Goal: Task Accomplishment & Management: Complete application form

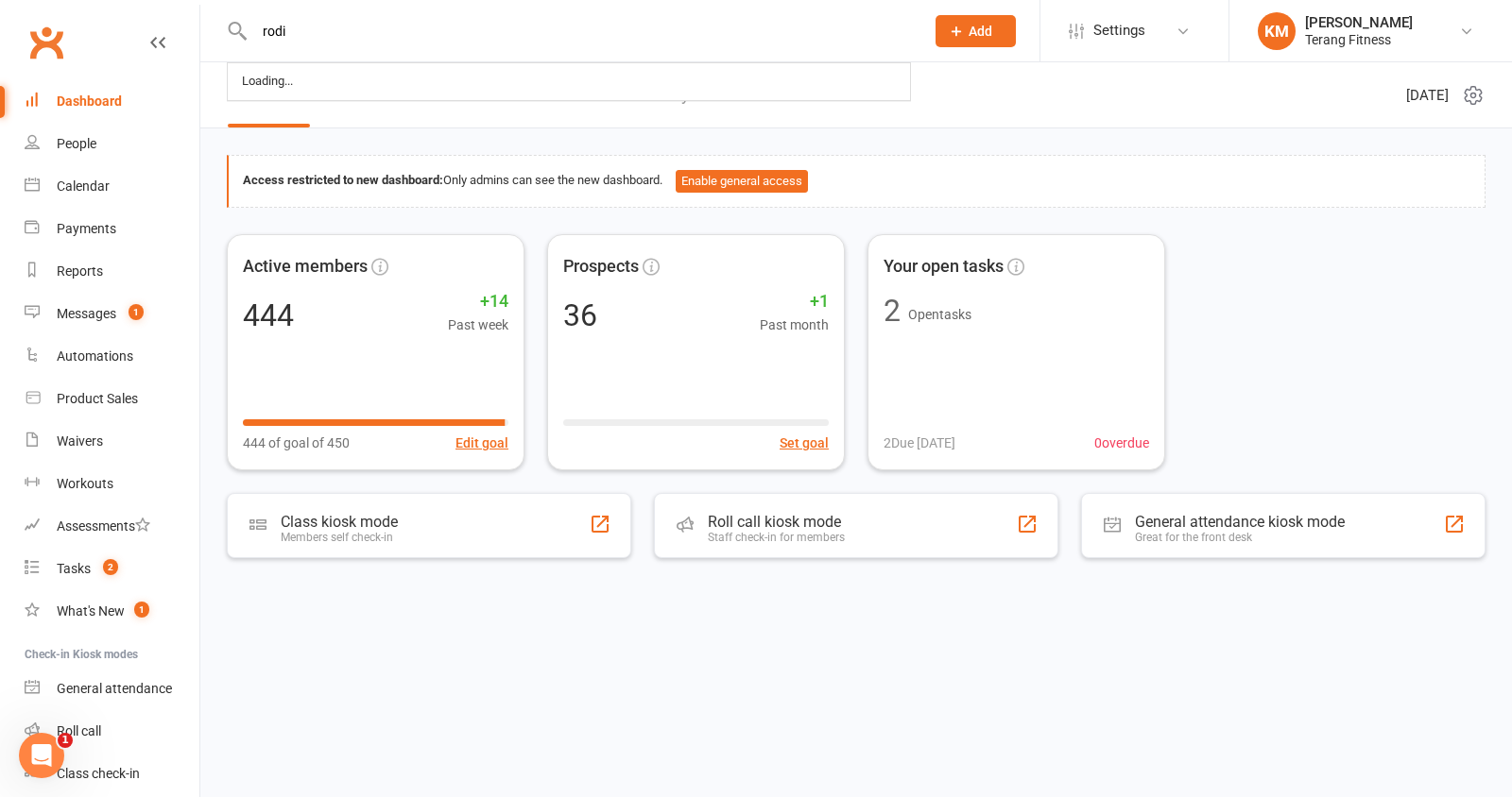
type input "rodi"
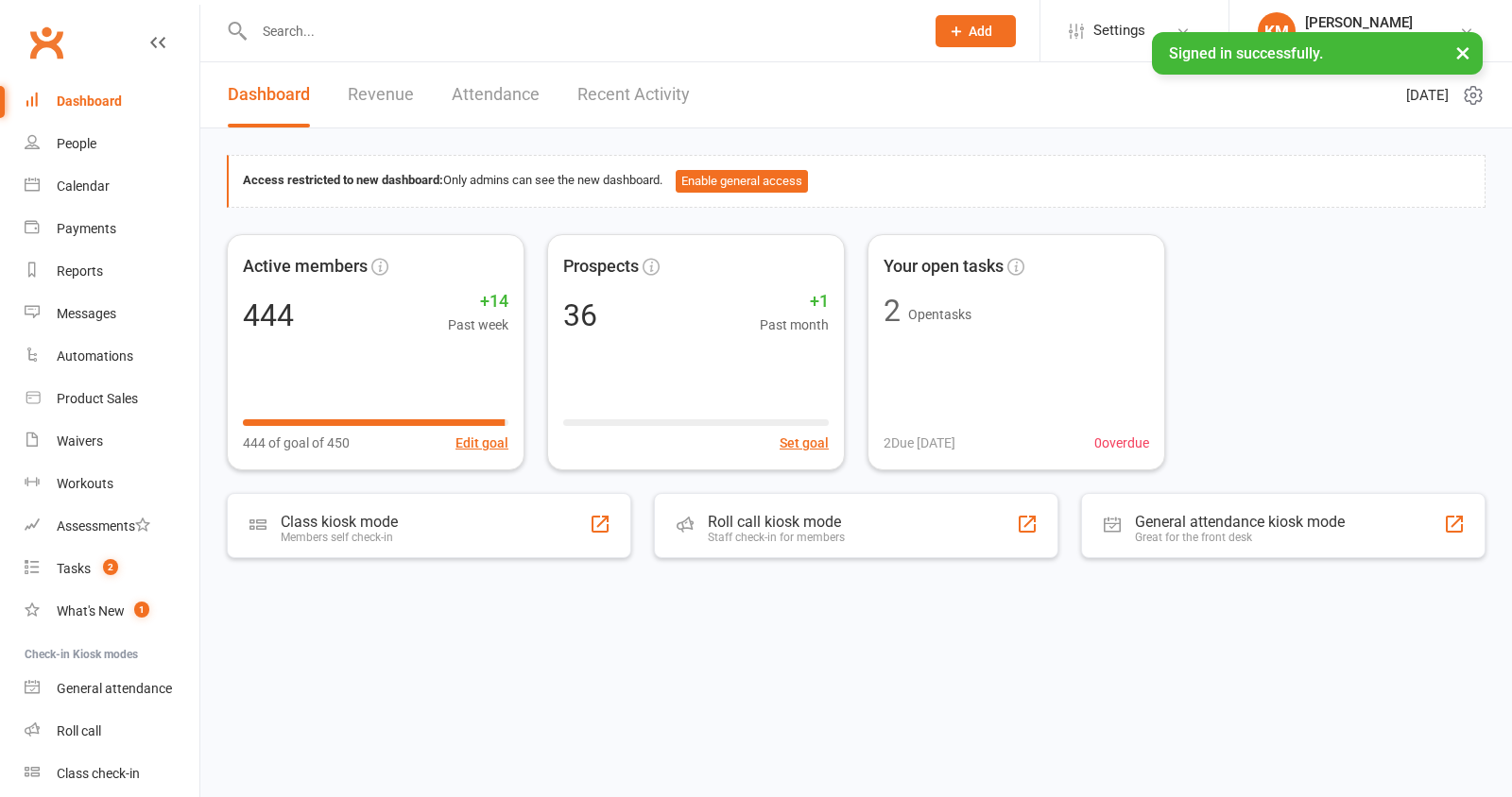
click at [347, 31] on input "text" at bounding box center [579, 31] width 662 height 27
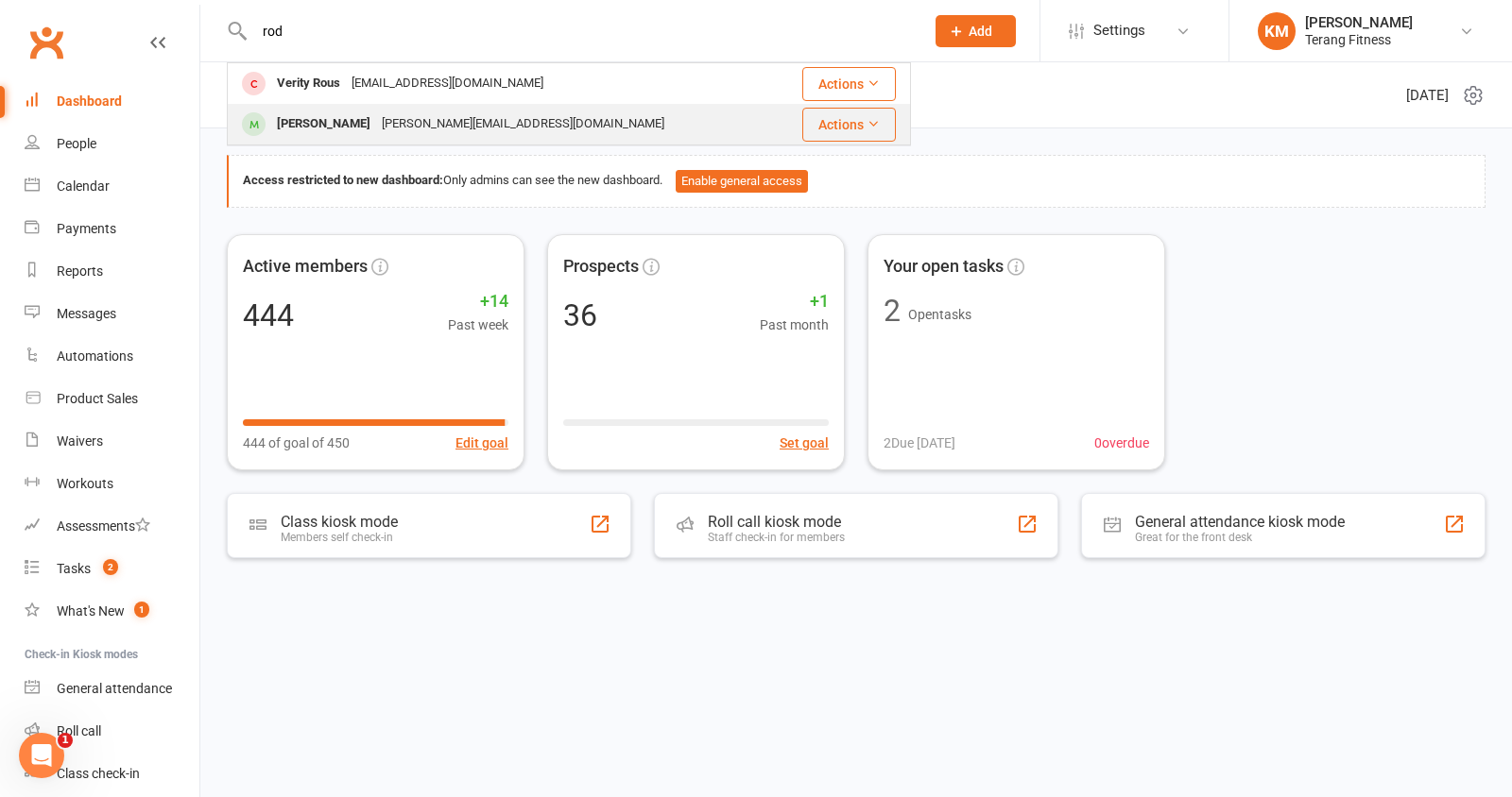
type input "rod"
click at [354, 117] on div "[PERSON_NAME]" at bounding box center [324, 124] width 105 height 28
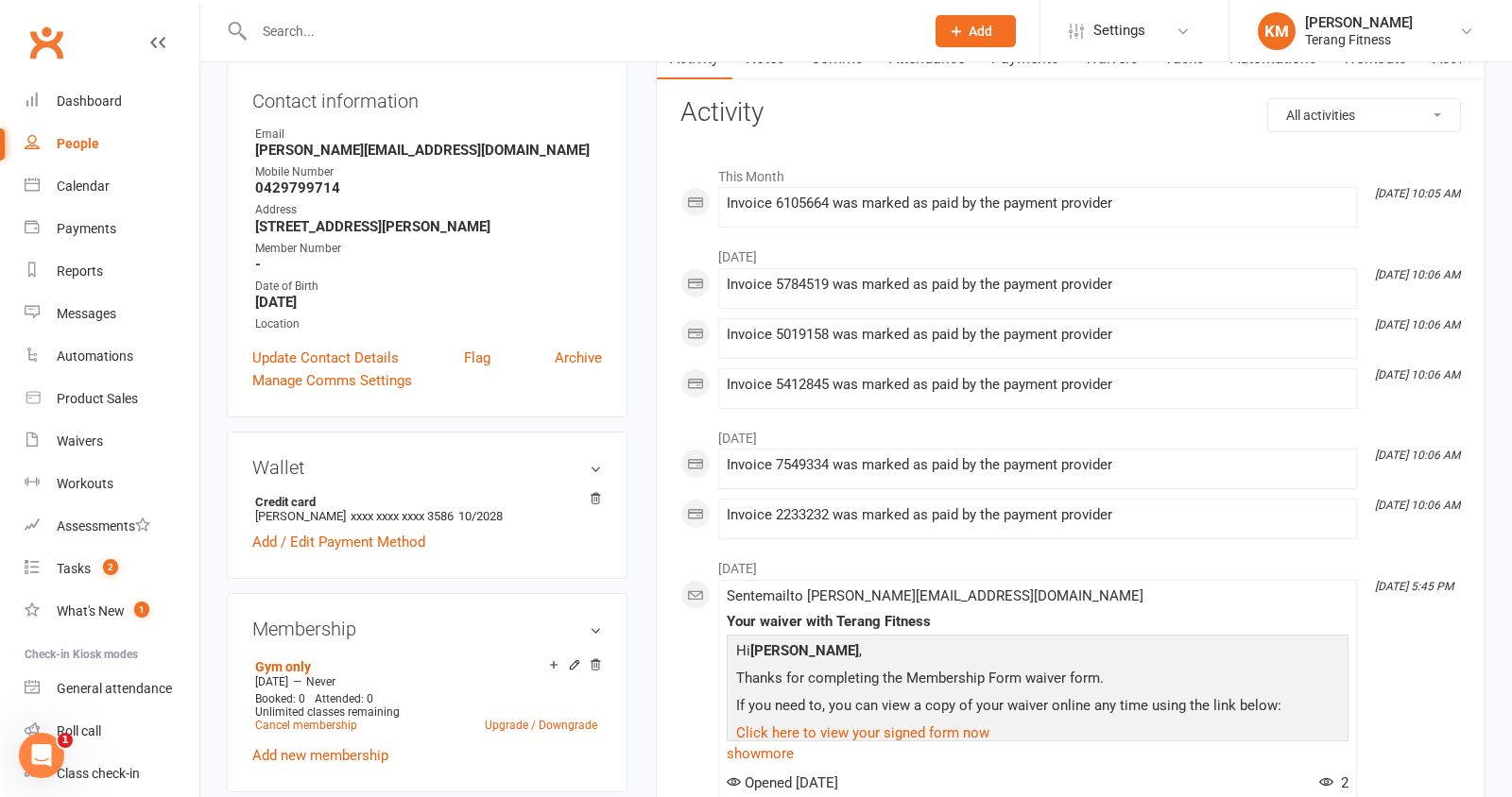
scroll to position [241, 0]
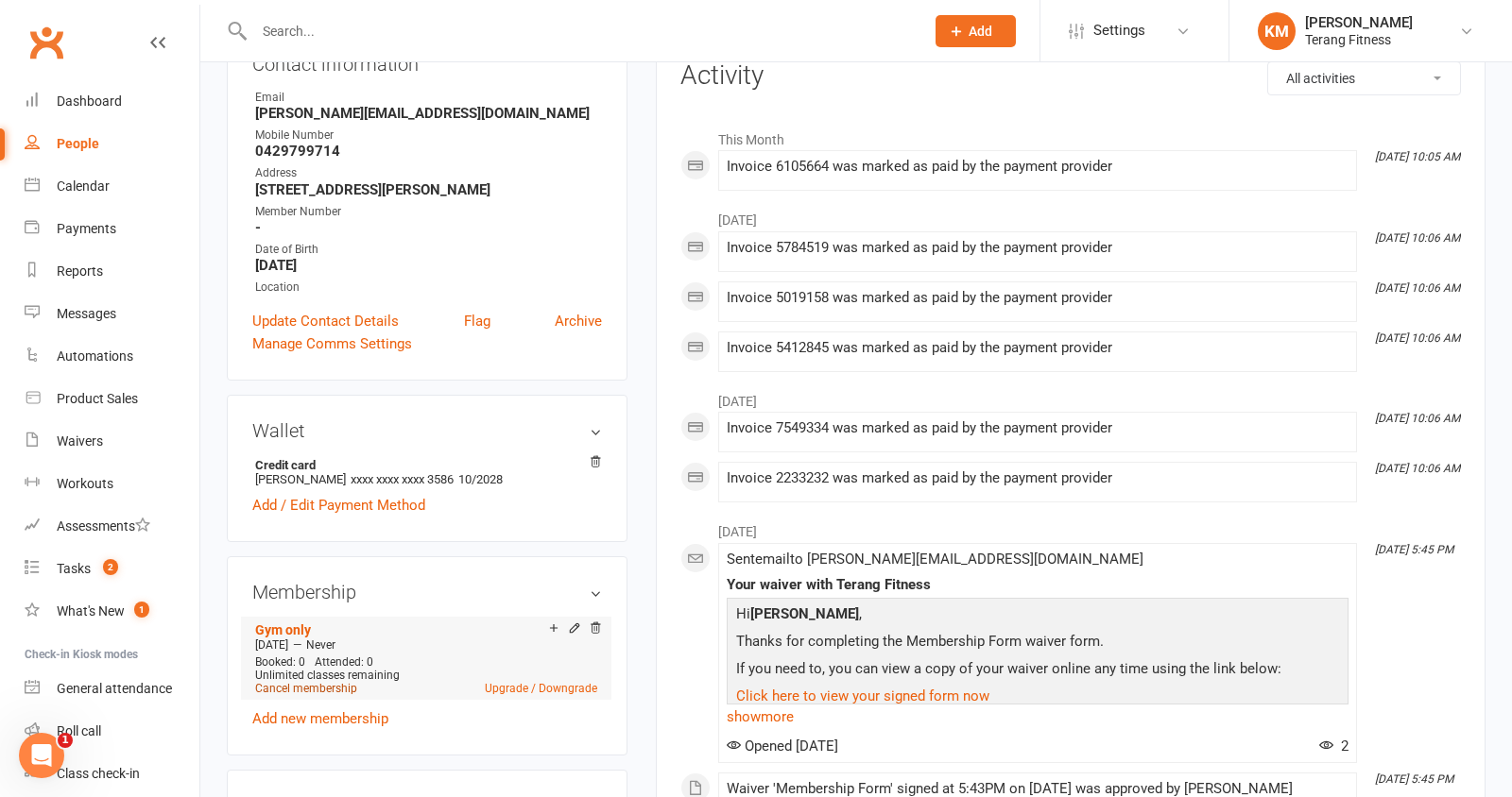
click at [315, 684] on link "Cancel membership" at bounding box center [305, 688] width 102 height 13
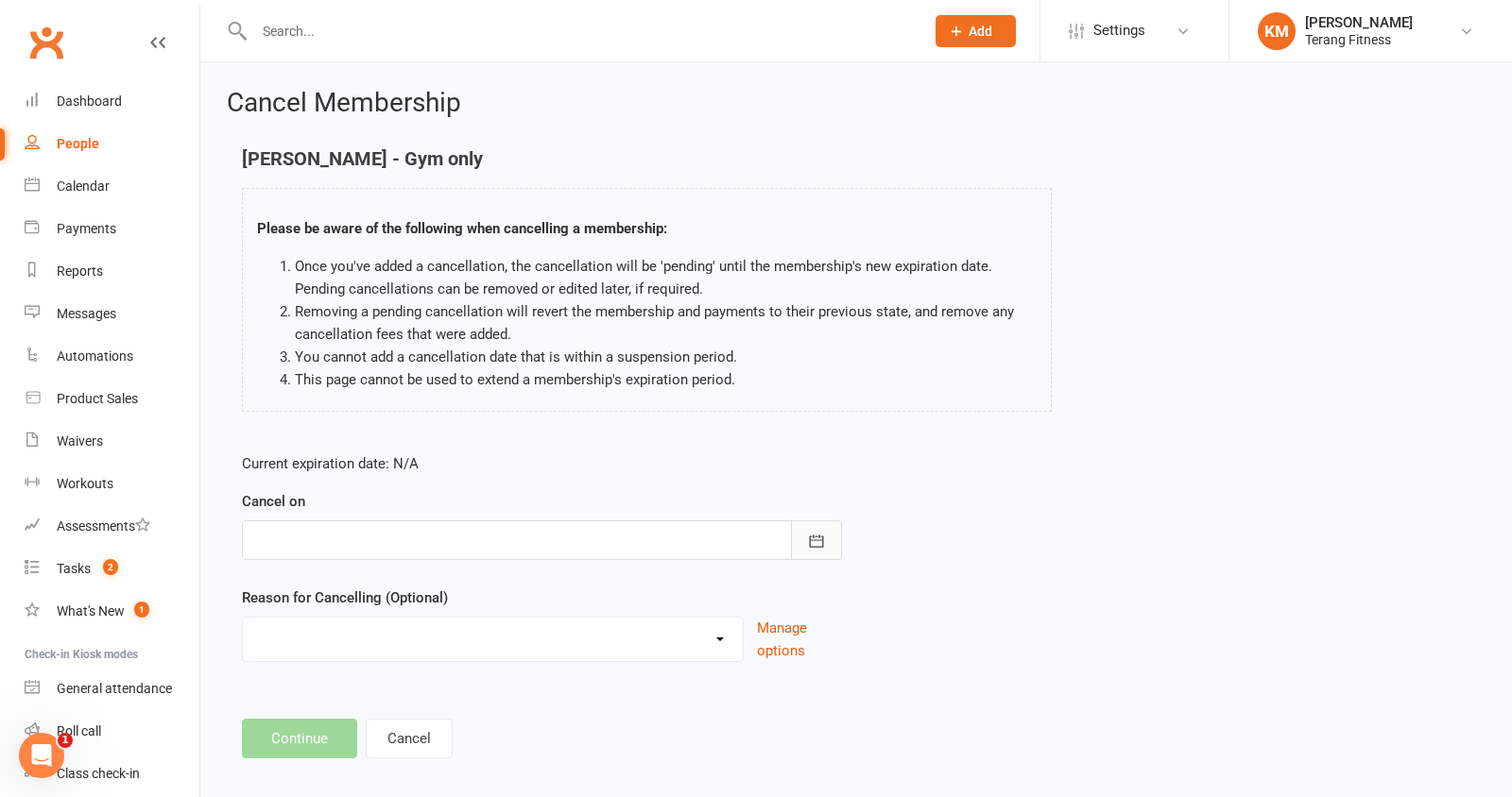
click at [817, 535] on icon "button" at bounding box center [816, 541] width 14 height 12
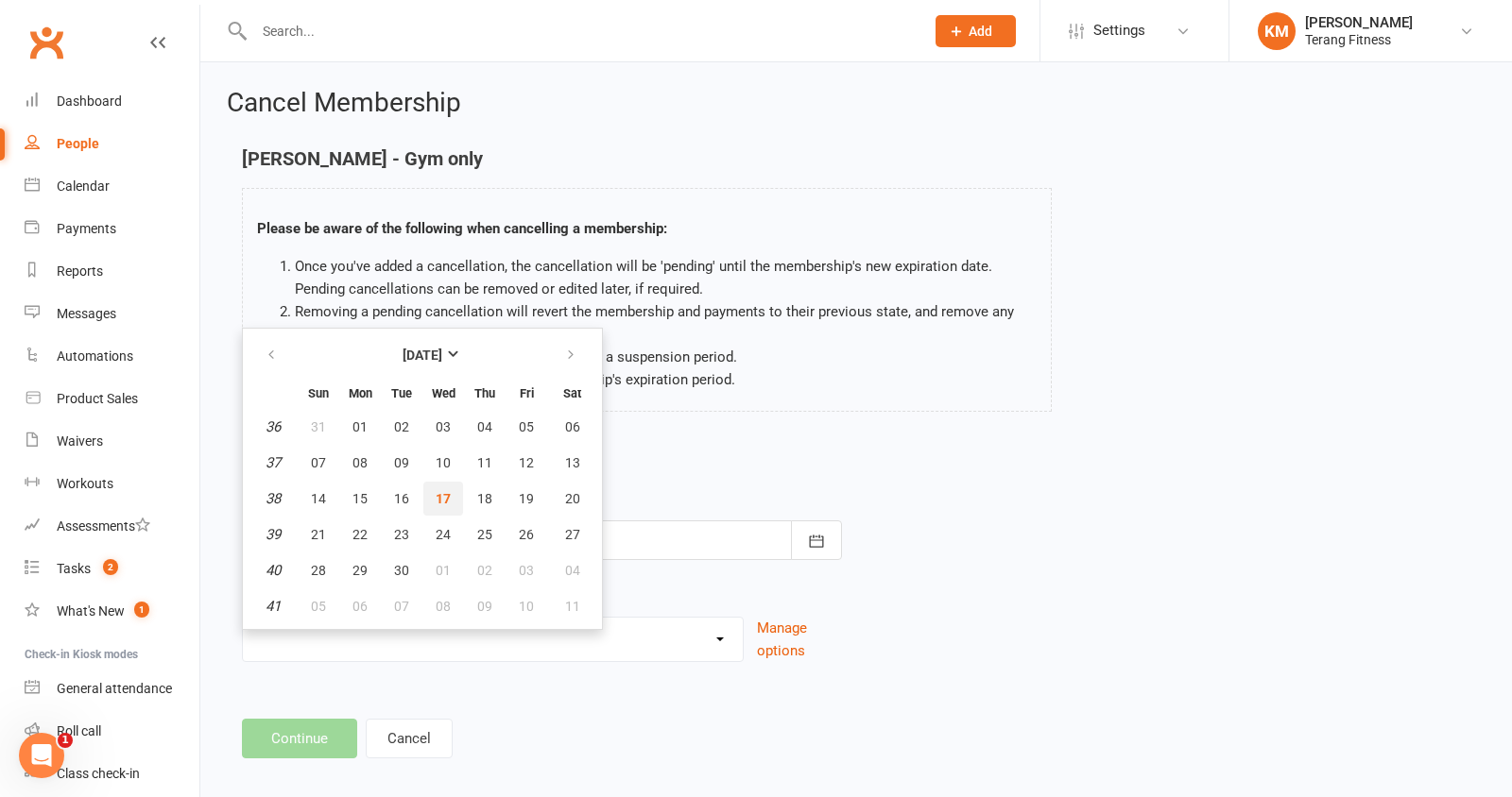
click at [440, 498] on span "17" at bounding box center [442, 498] width 15 height 15
type input "[DATE]"
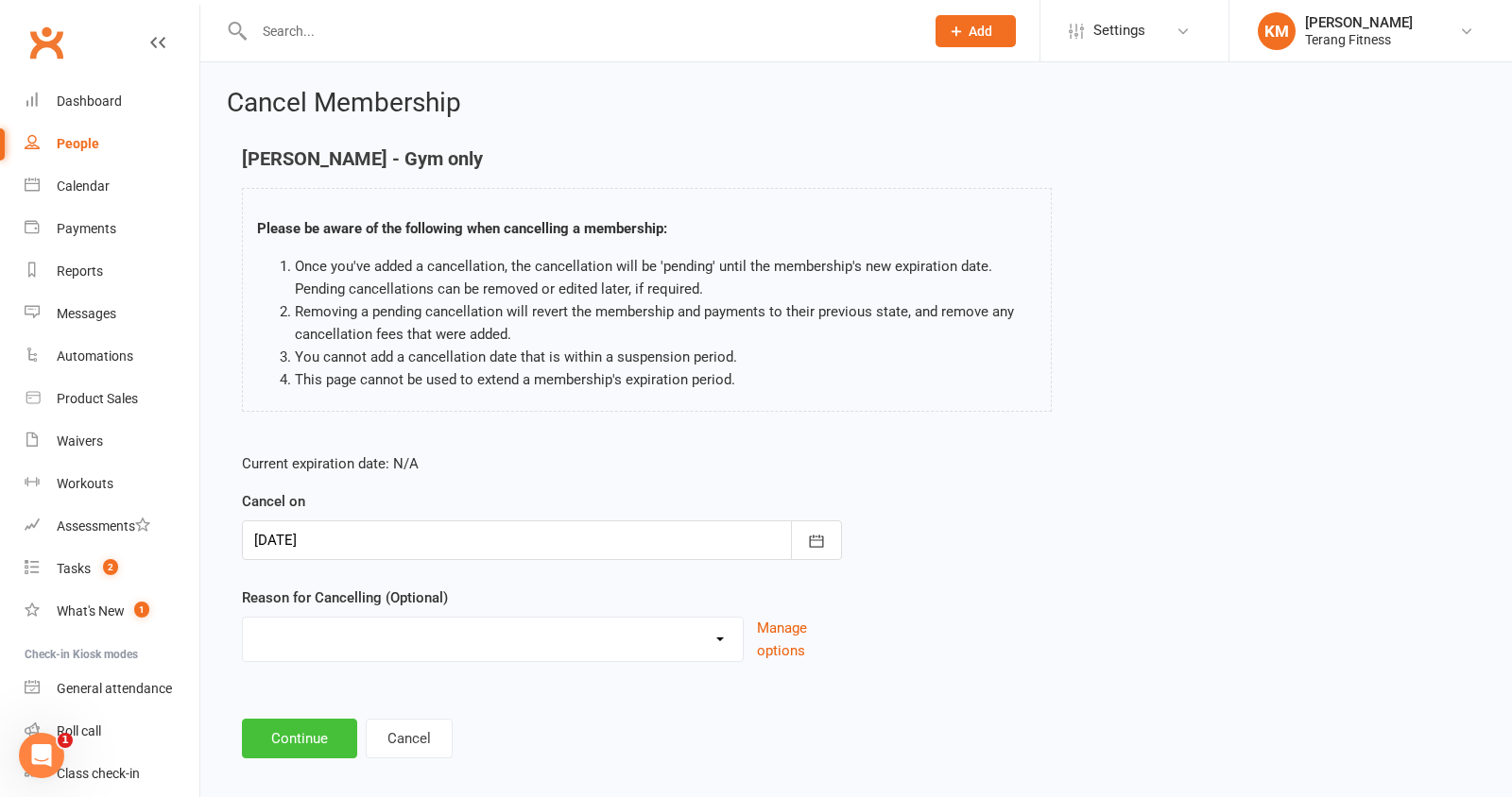
click at [294, 725] on button "Continue" at bounding box center [299, 739] width 115 height 39
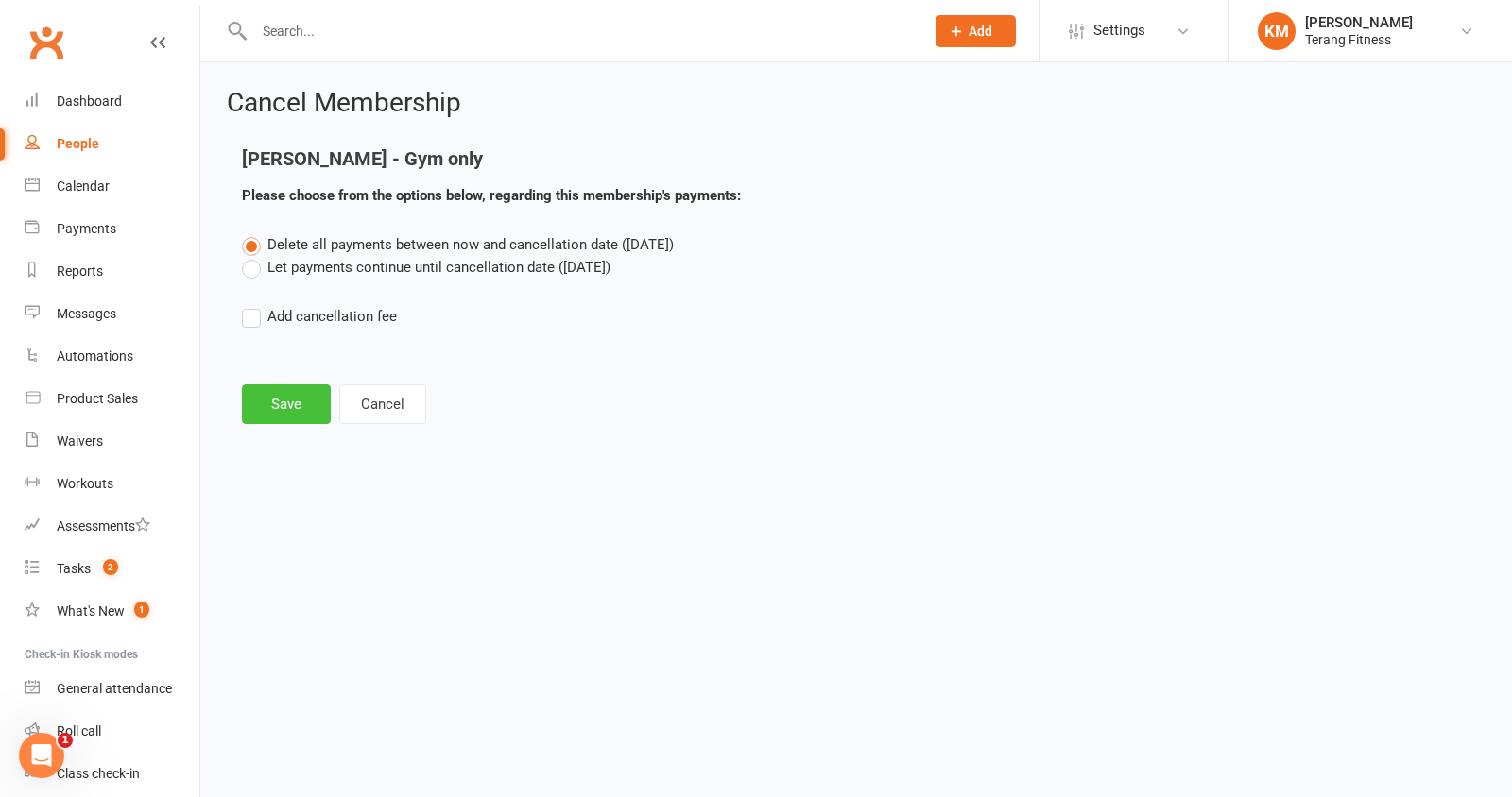
click at [278, 399] on button "Save" at bounding box center [286, 404] width 89 height 39
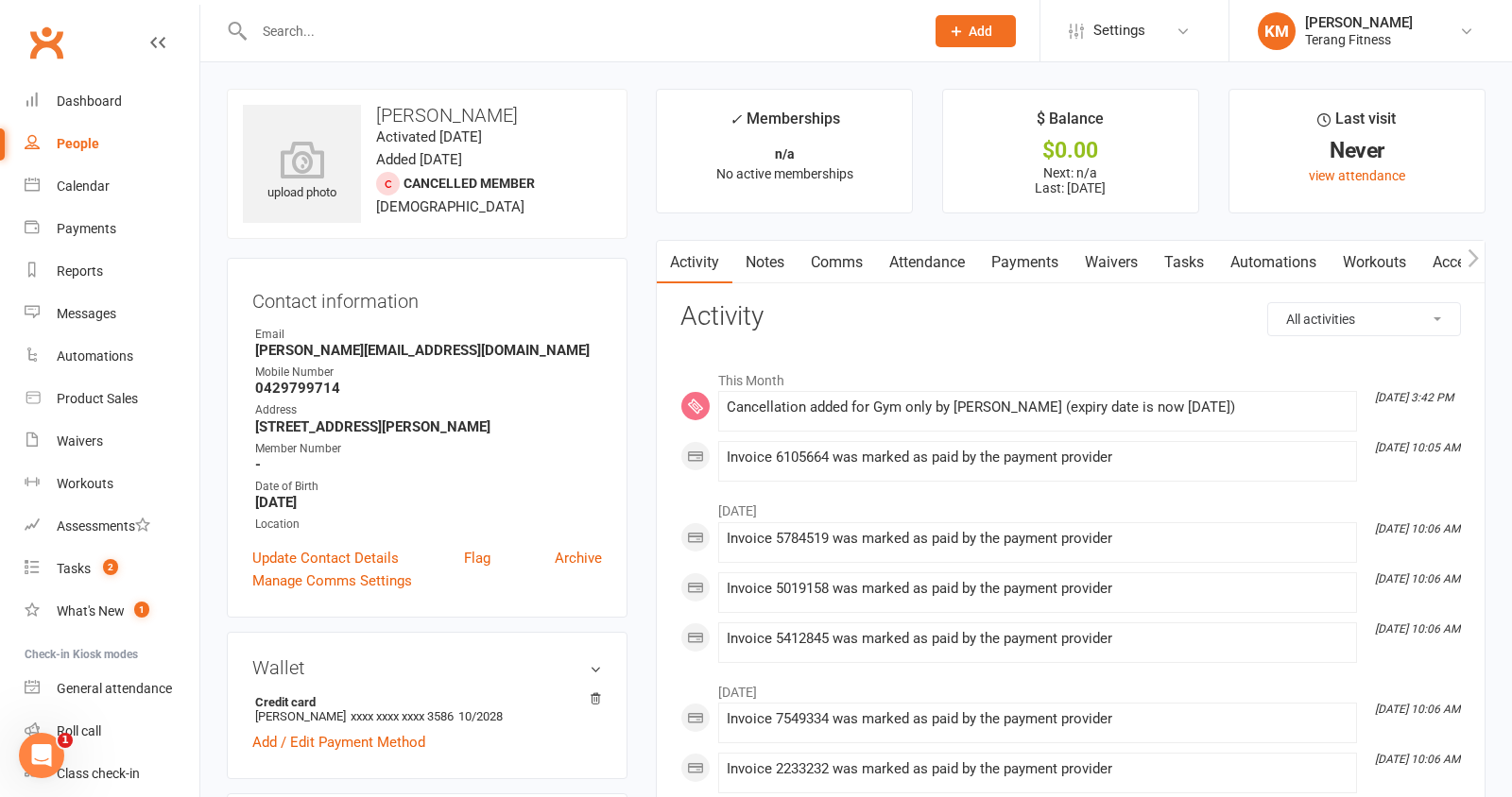
click at [309, 34] on input "text" at bounding box center [579, 31] width 662 height 27
paste input "[PERSON_NAME]"
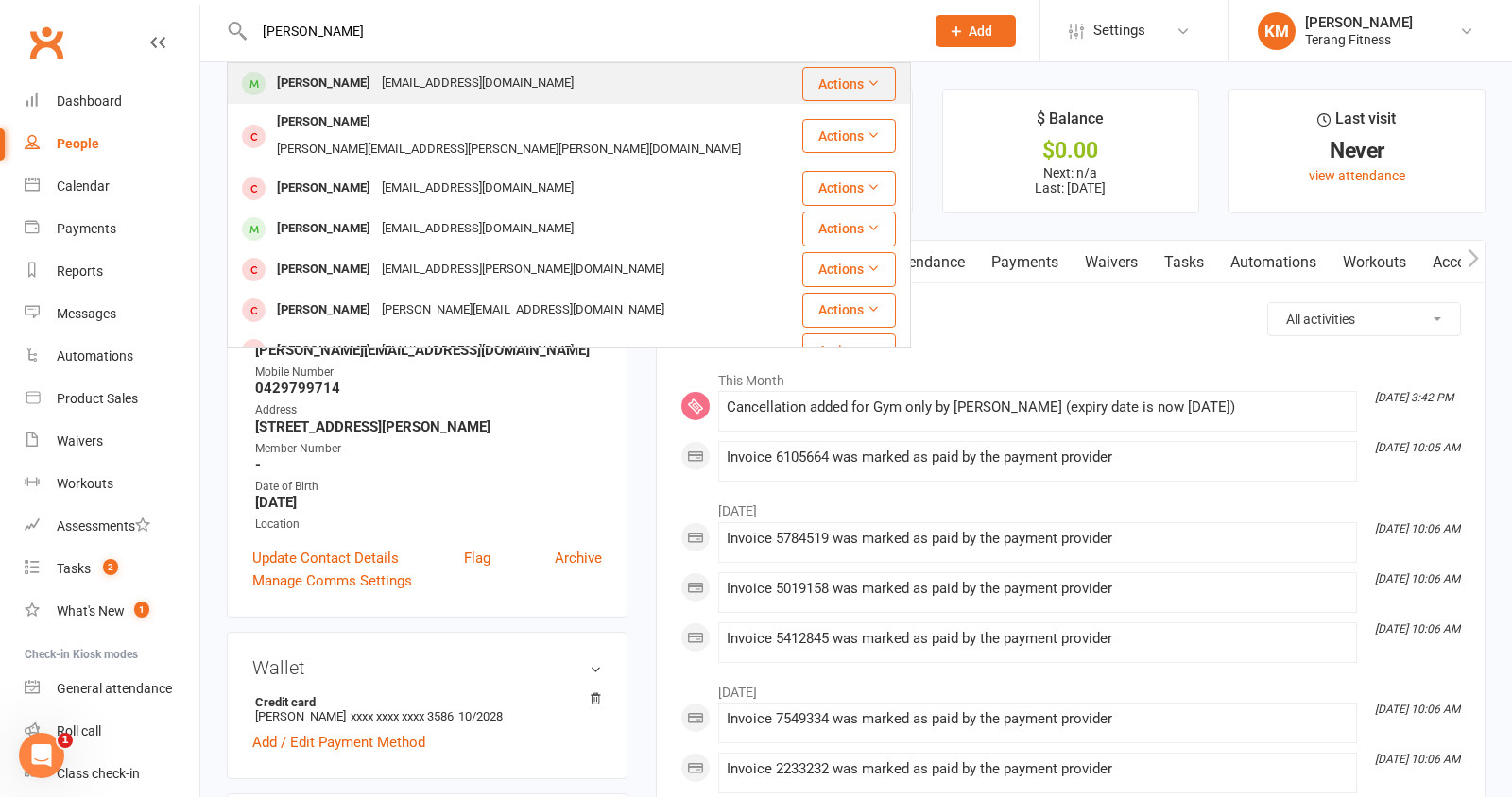
type input "[PERSON_NAME]"
click at [345, 86] on div "[PERSON_NAME]" at bounding box center [324, 84] width 105 height 28
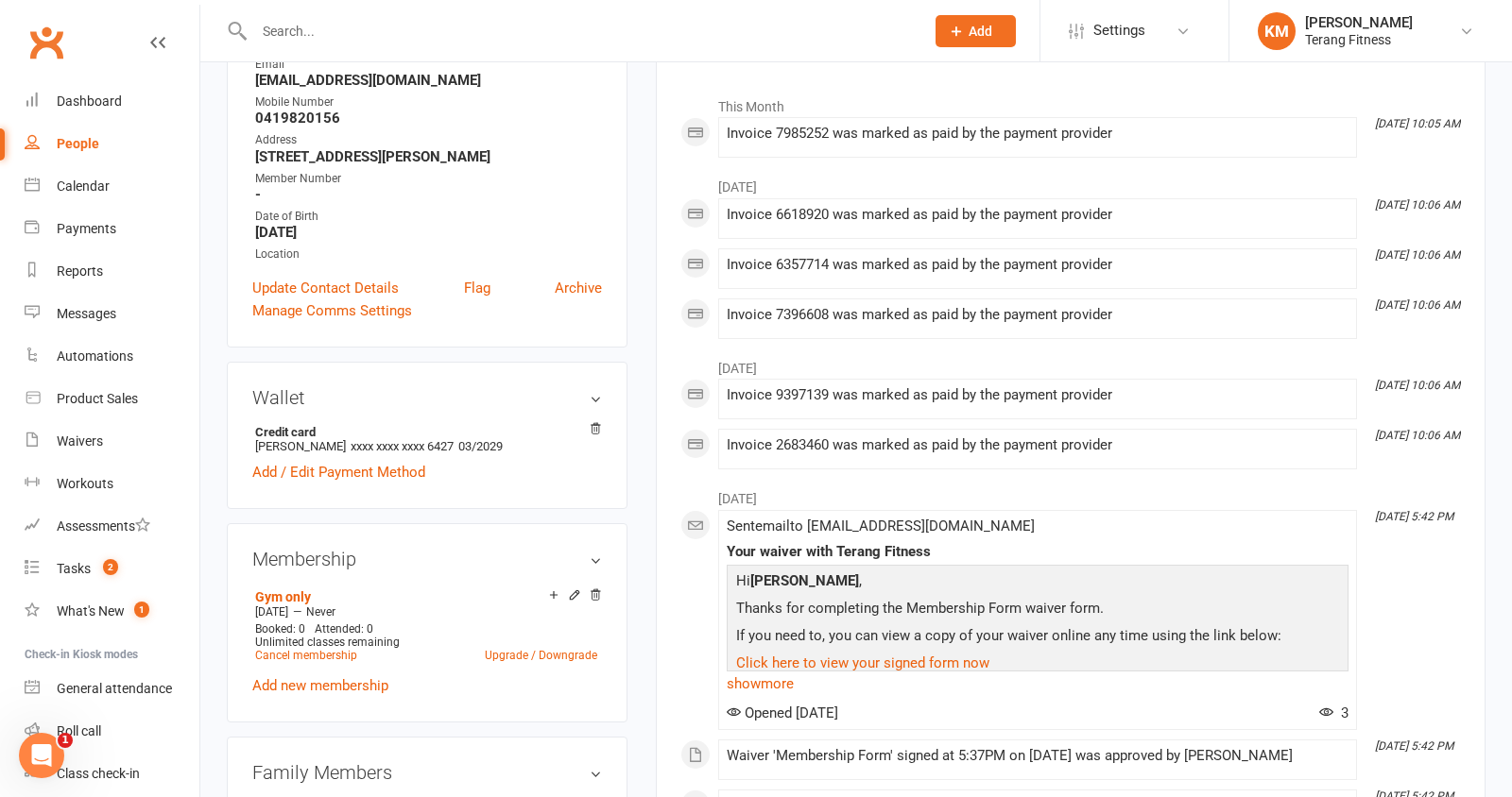
scroll to position [399, 0]
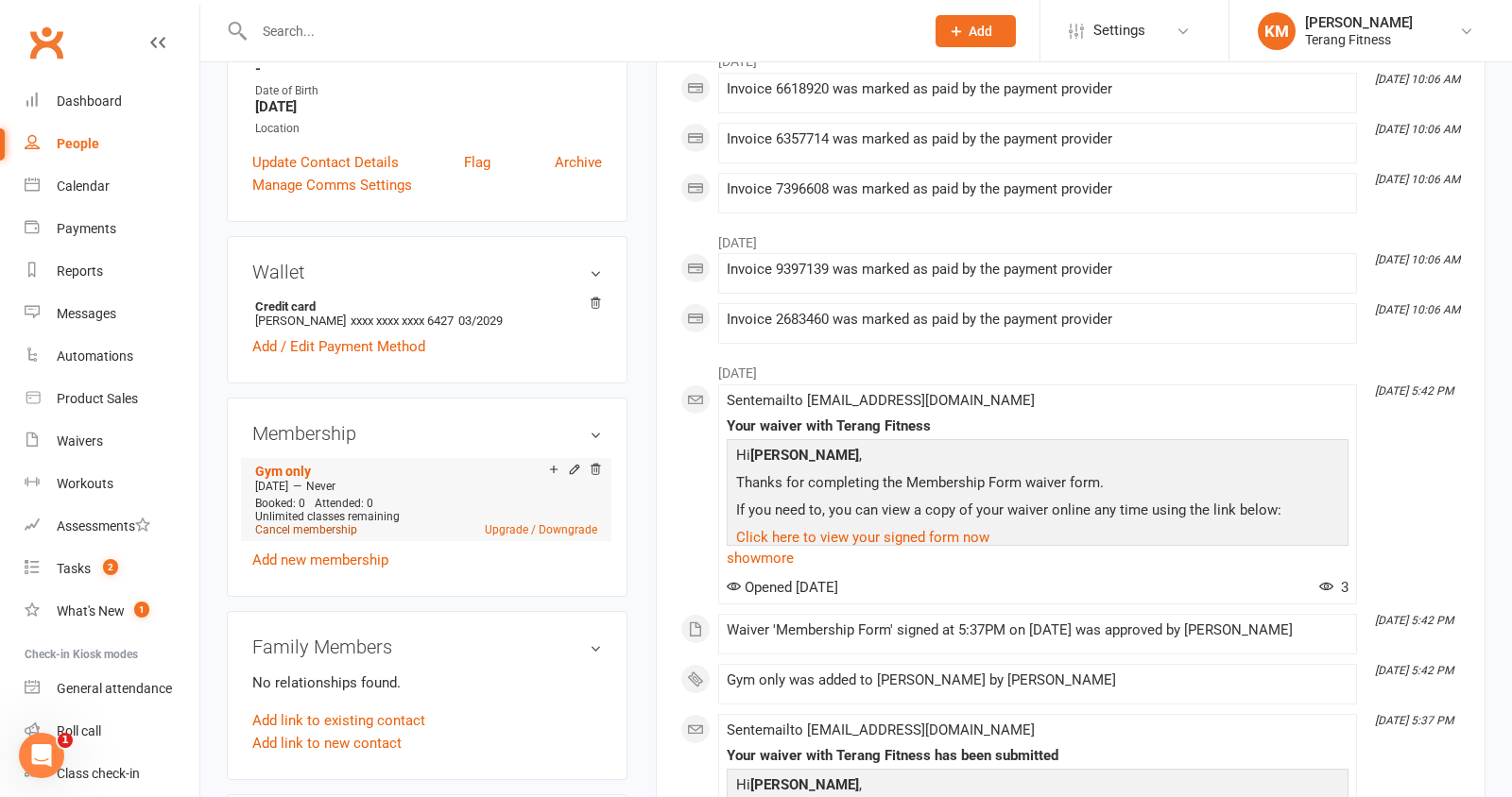
click at [307, 530] on link "Cancel membership" at bounding box center [305, 529] width 102 height 13
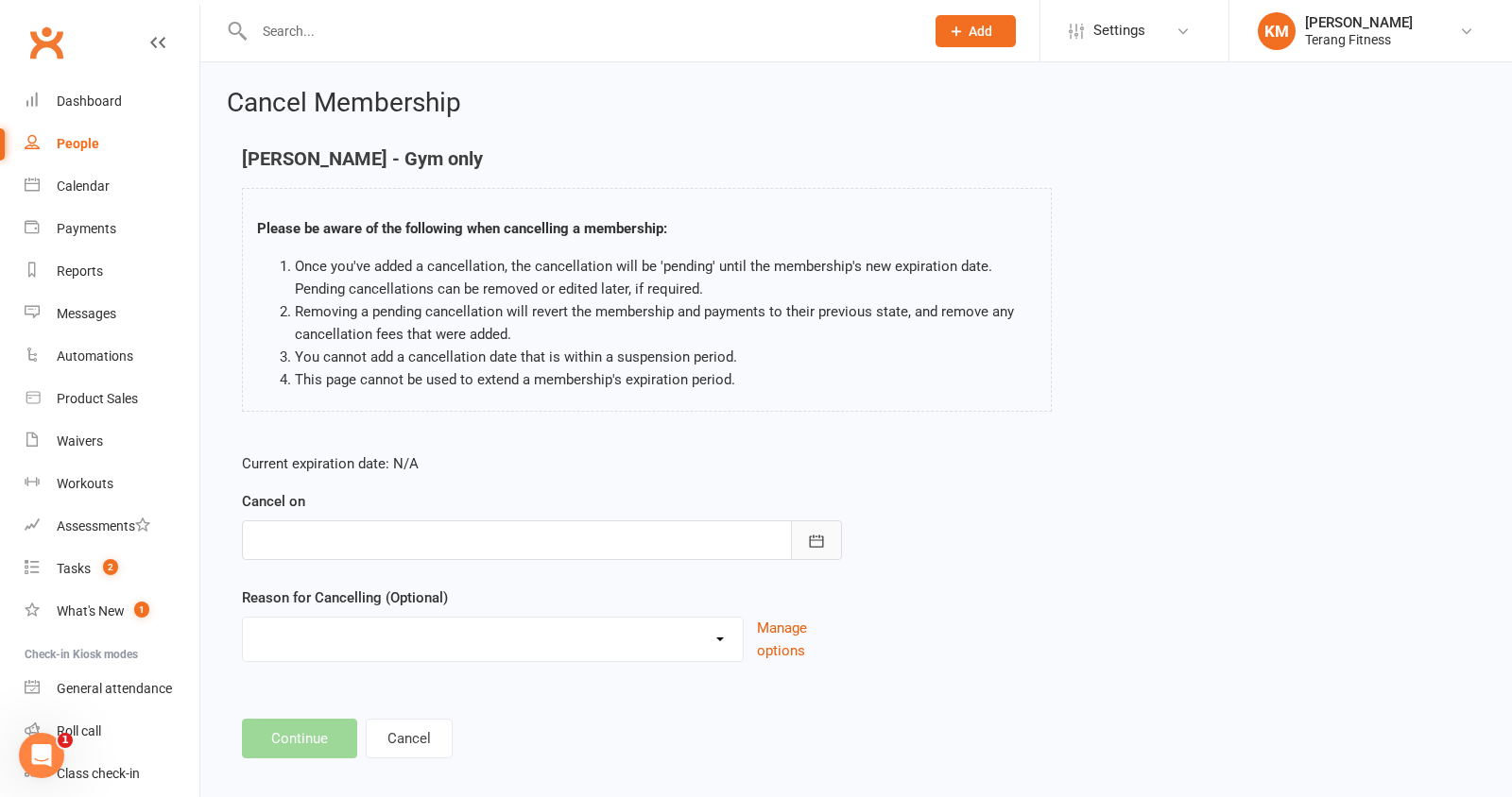
click at [819, 535] on icon "button" at bounding box center [816, 541] width 14 height 12
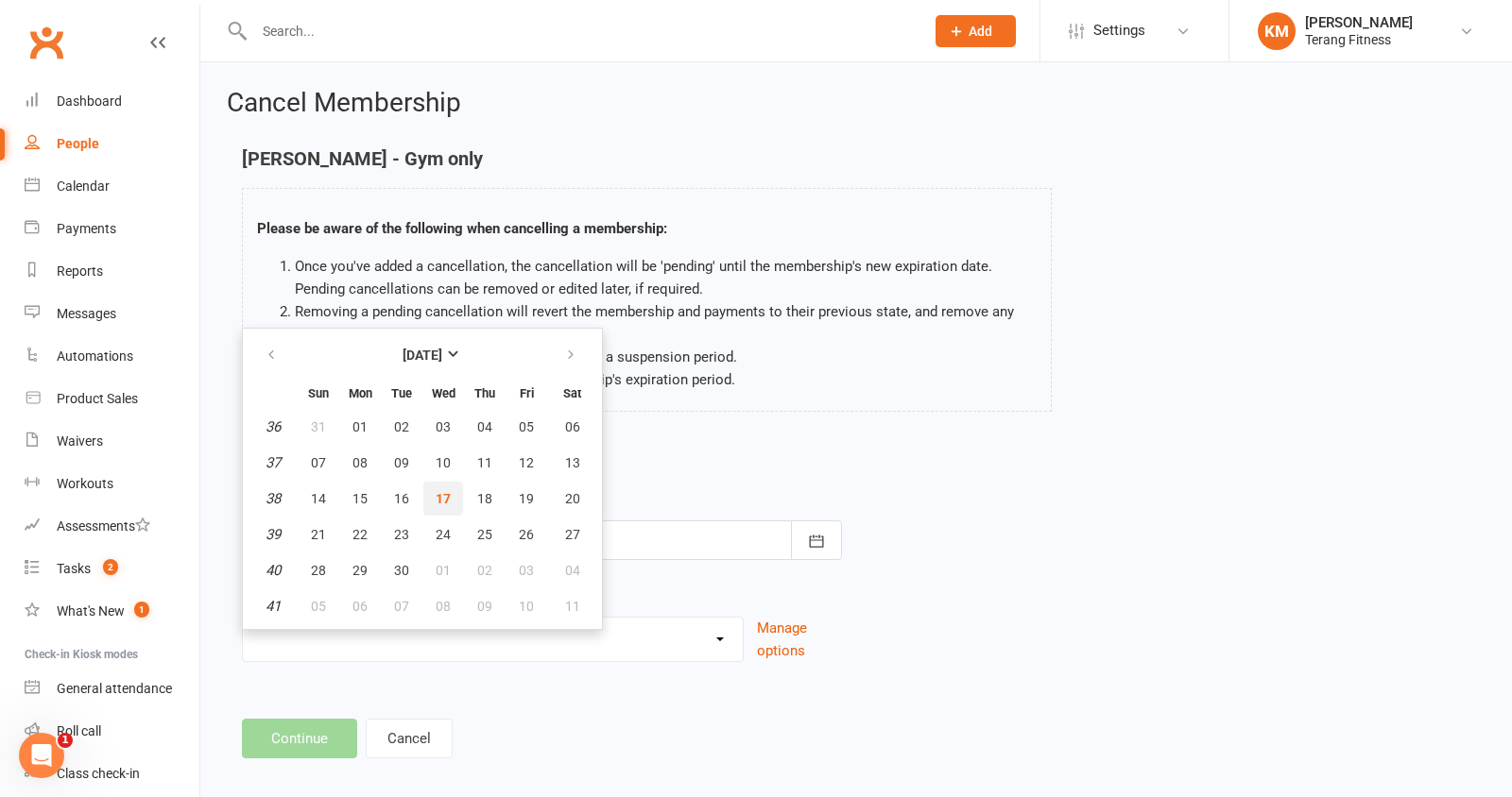
click at [442, 495] on span "17" at bounding box center [442, 498] width 15 height 15
type input "[DATE]"
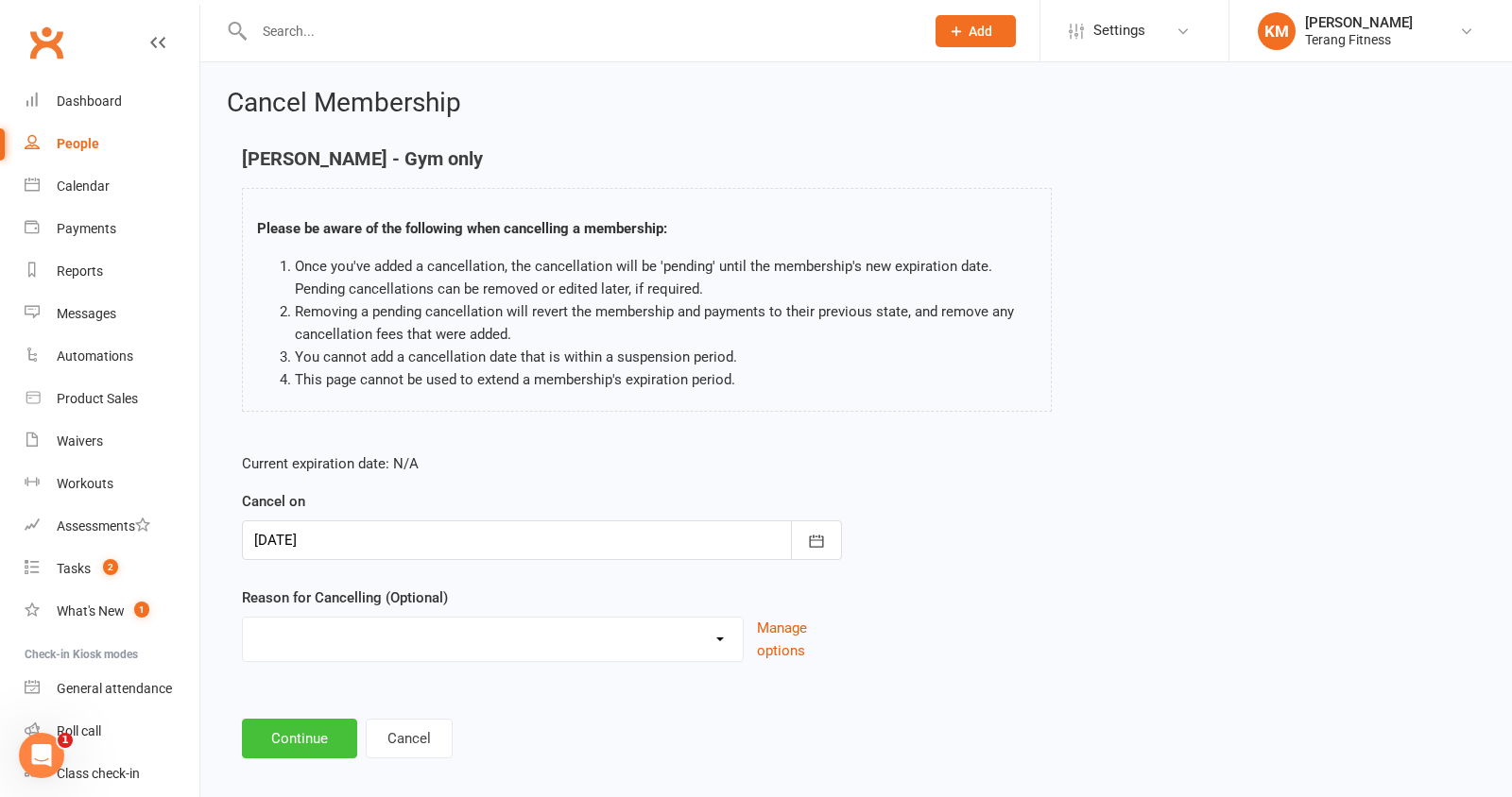
click at [292, 741] on button "Continue" at bounding box center [299, 739] width 115 height 39
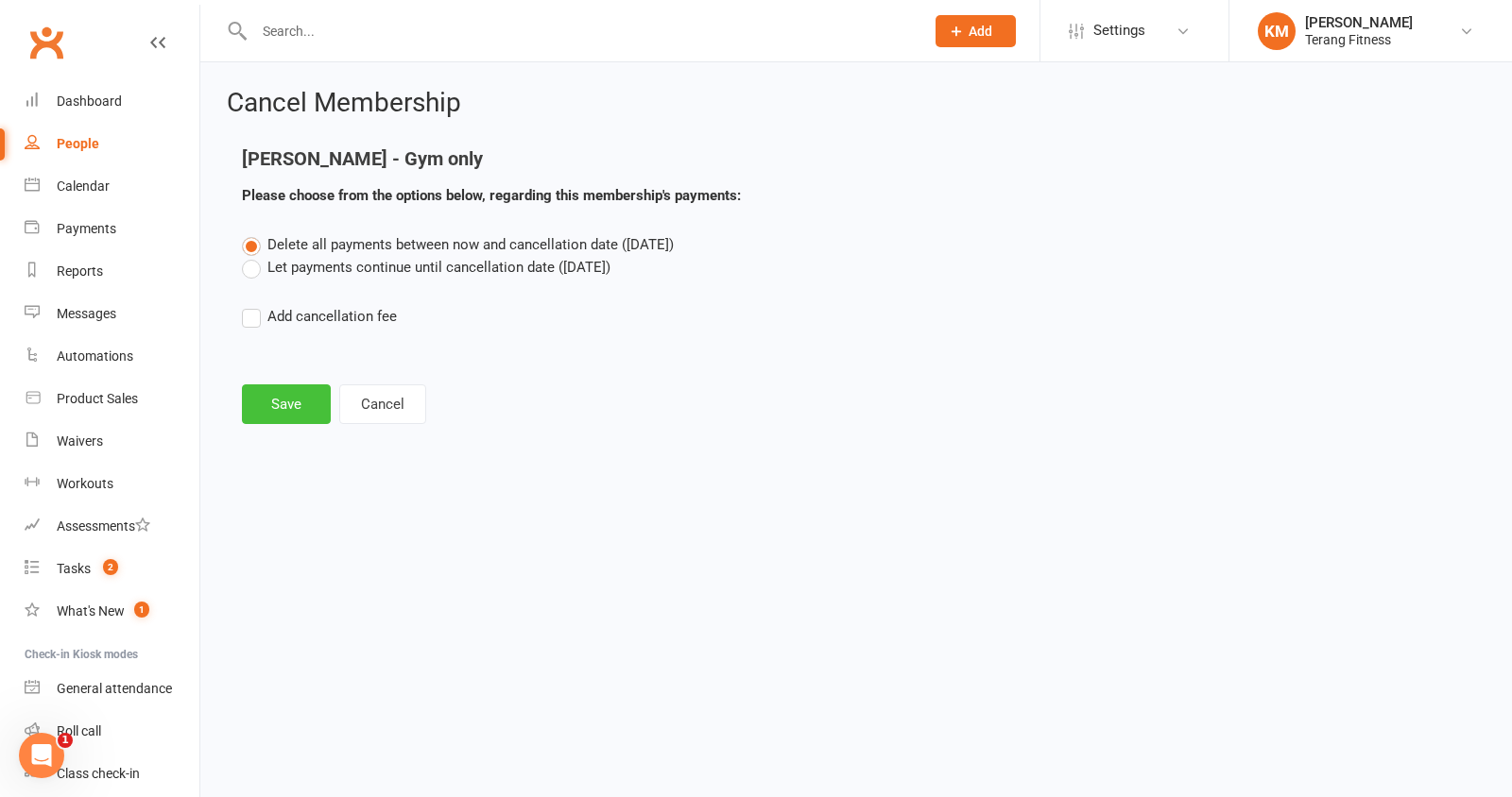
click at [294, 398] on button "Save" at bounding box center [286, 404] width 89 height 39
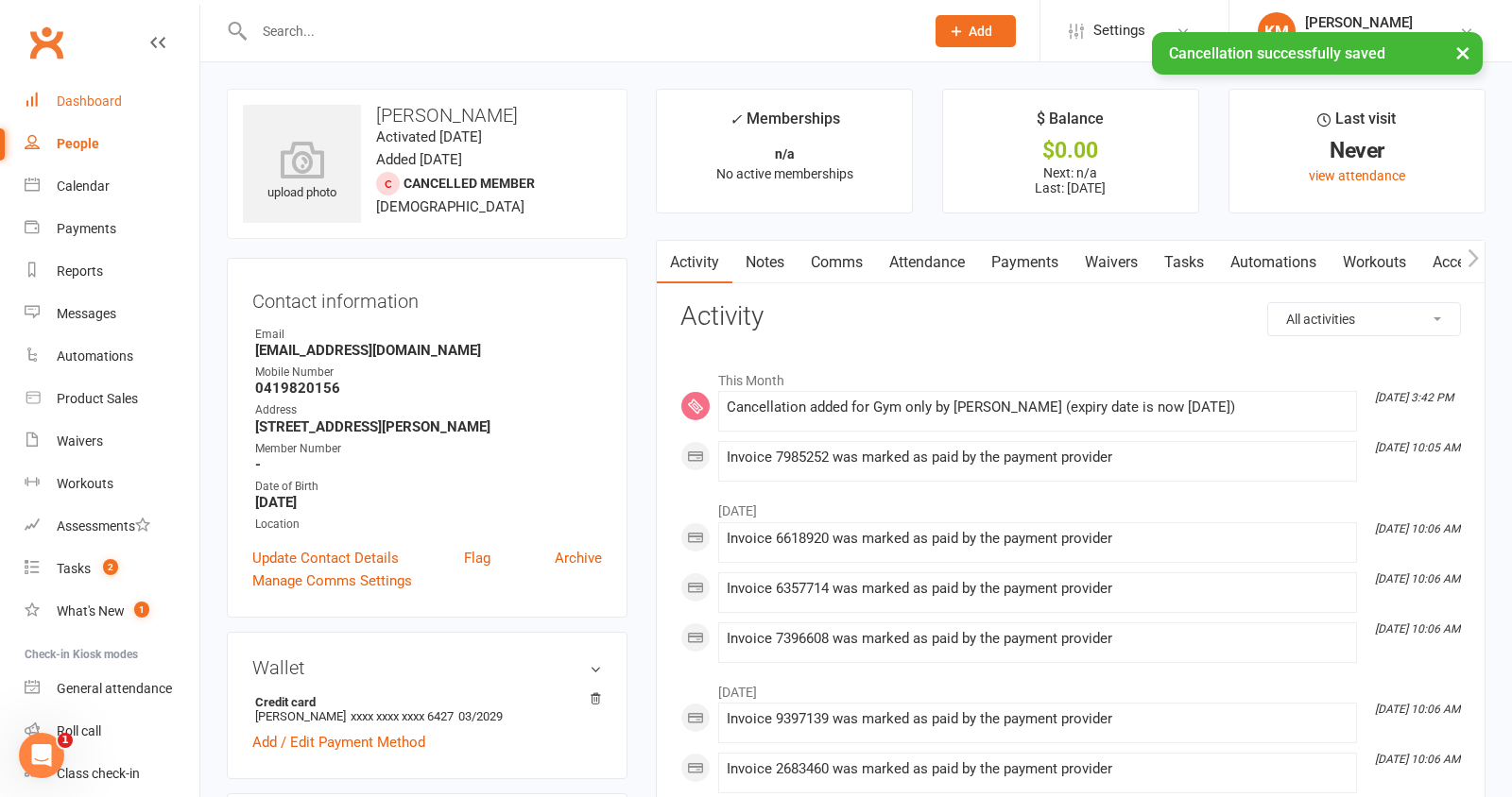
click at [92, 93] on link "Dashboard" at bounding box center [112, 101] width 175 height 42
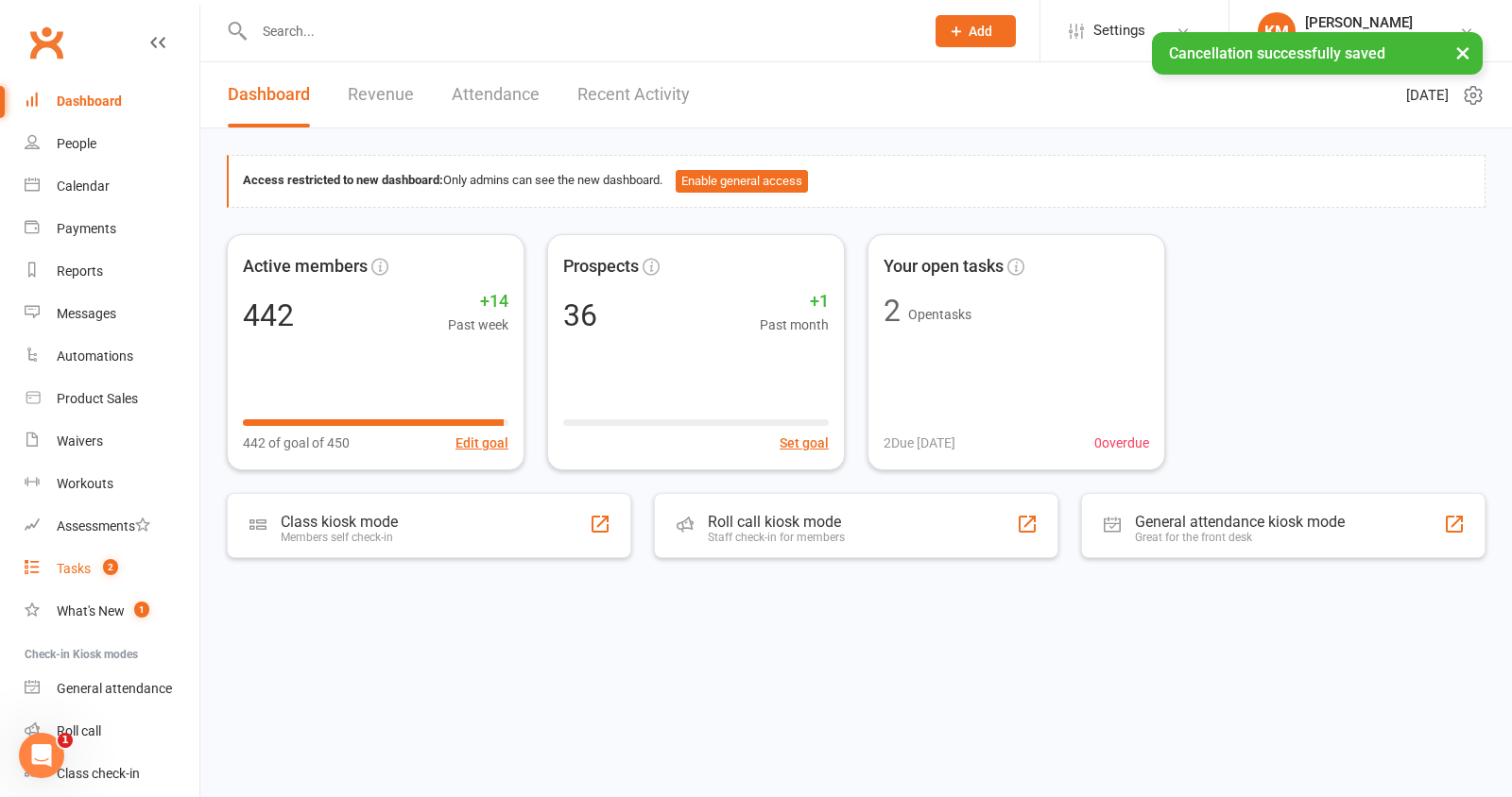
click at [89, 566] on div "Tasks" at bounding box center [73, 568] width 34 height 15
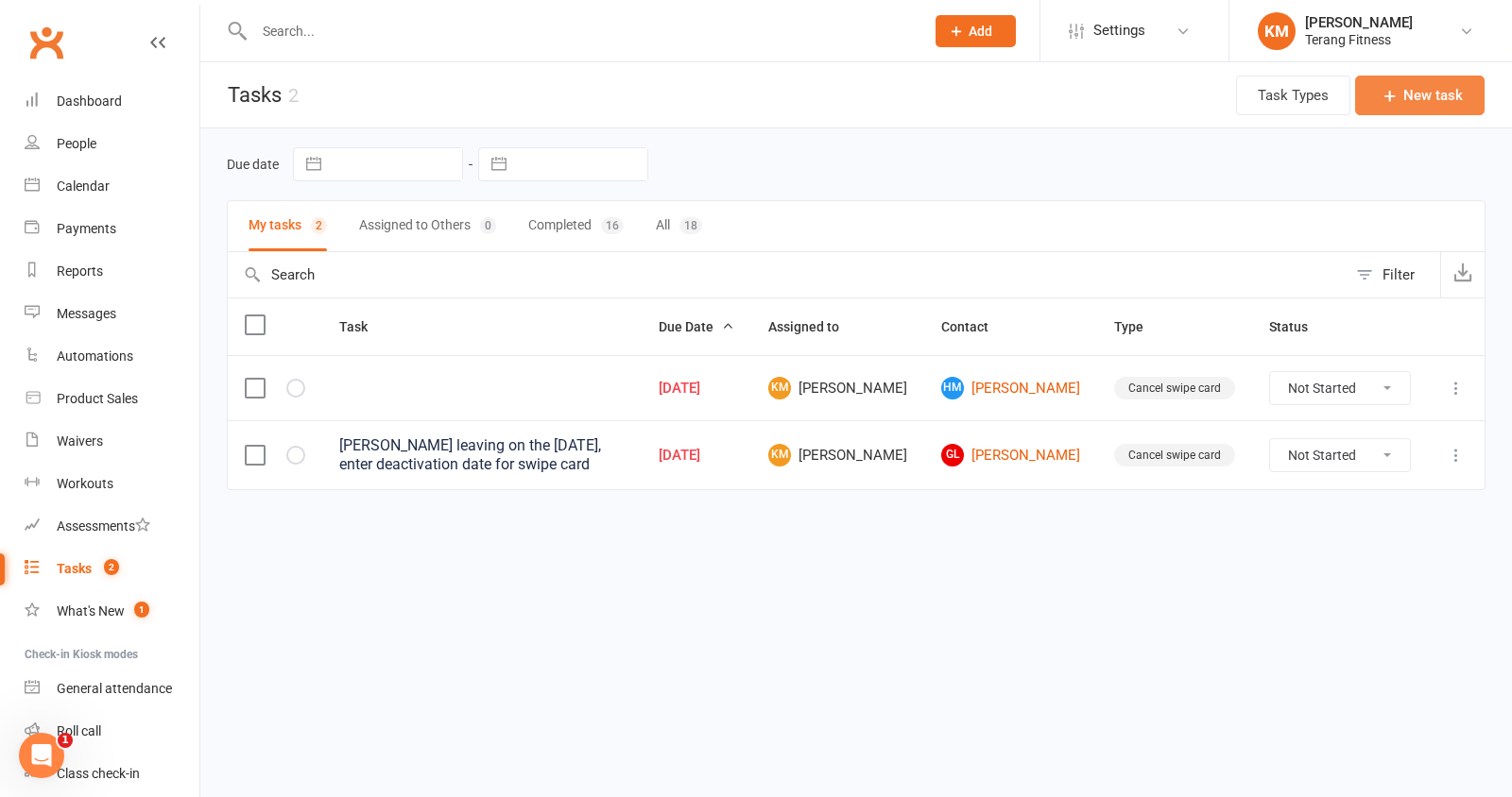
click at [1442, 81] on button "New task" at bounding box center [1419, 96] width 129 height 39
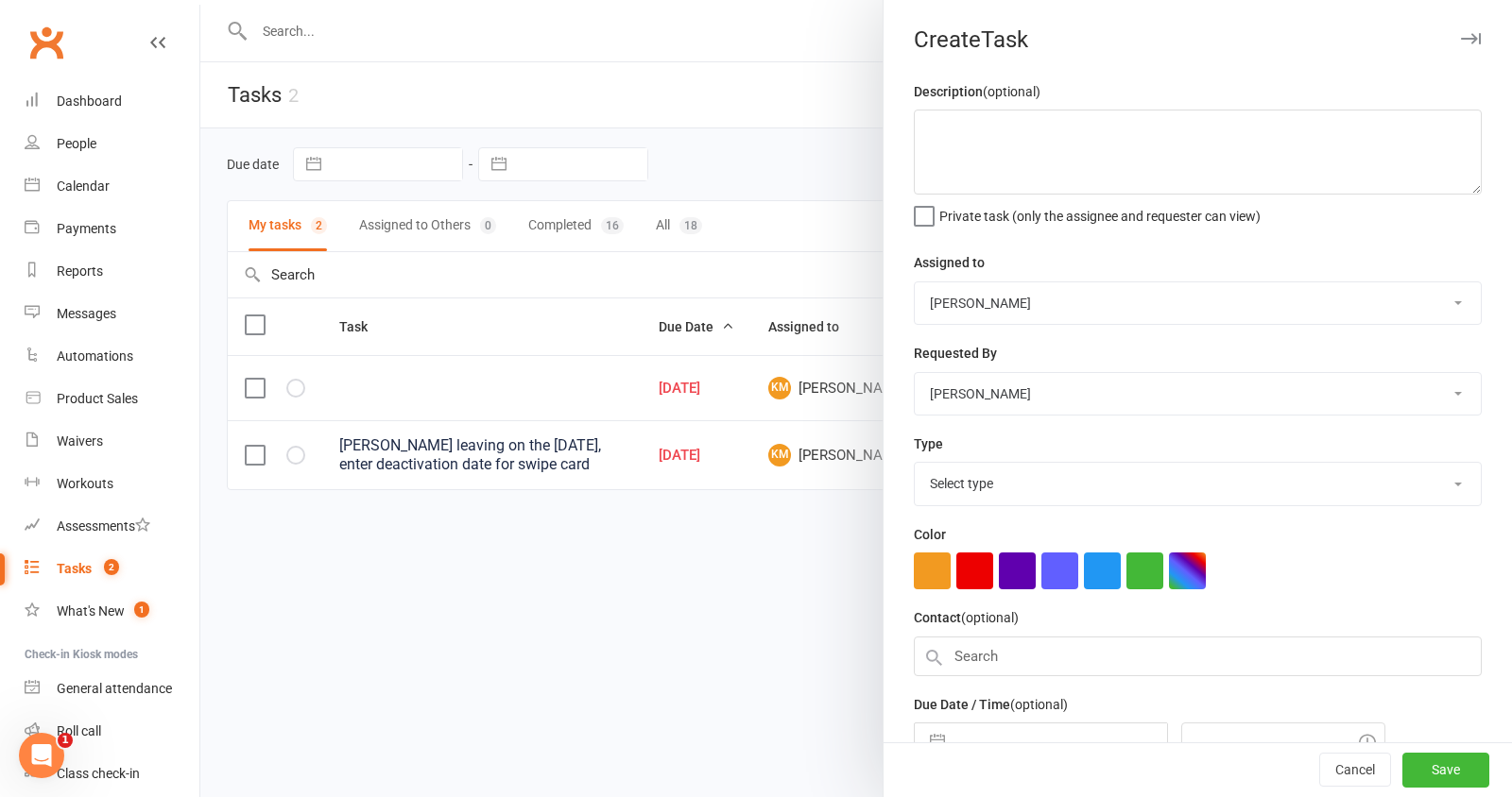
click at [971, 476] on select "Select type Cancel swipe card E-mail Meeting Phone call Add new task type" at bounding box center [1197, 483] width 566 height 41
select select "35673"
click at [987, 644] on input "text" at bounding box center [1197, 656] width 567 height 39
paste input "[PERSON_NAME]"
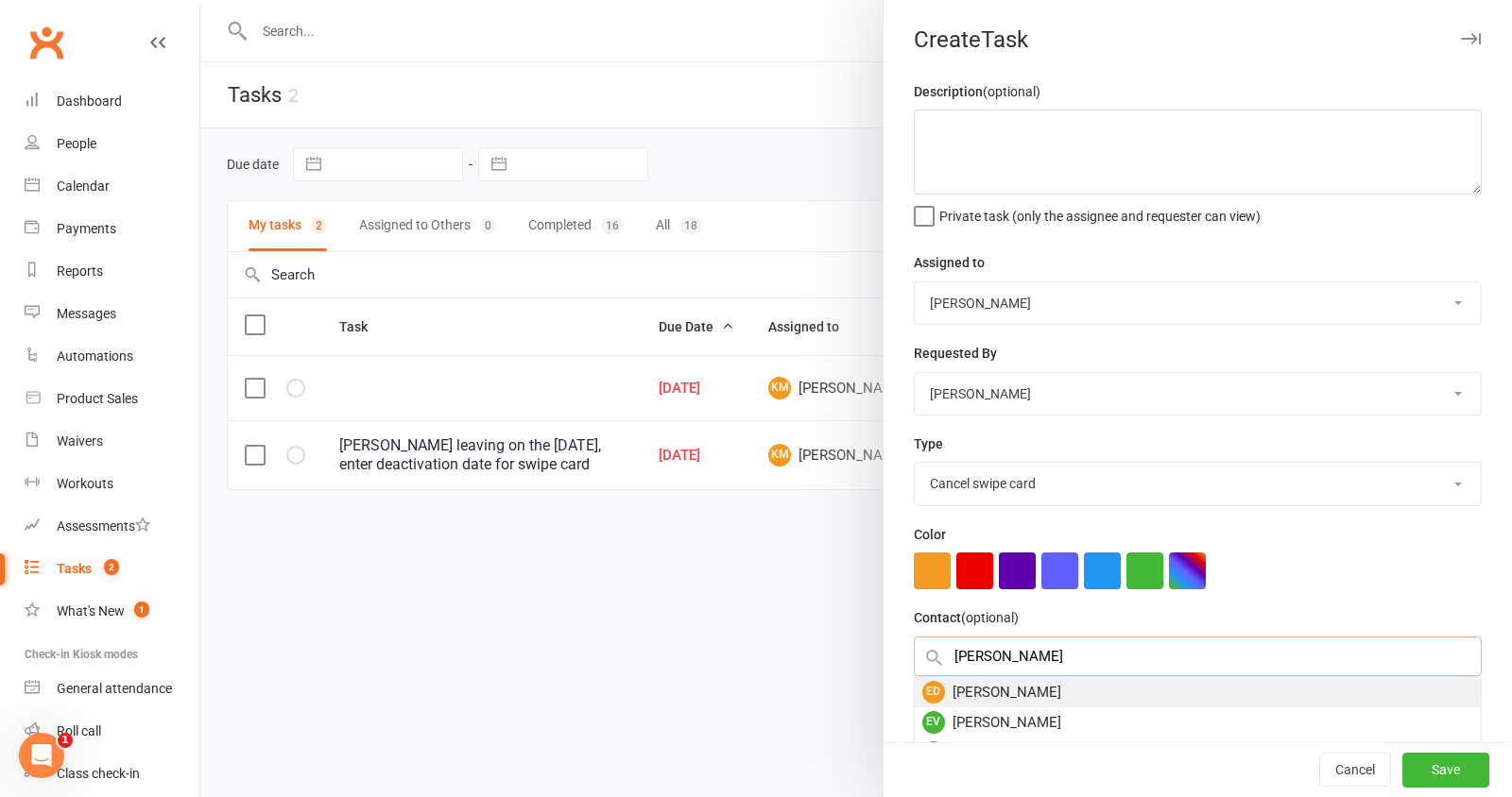
type input "[PERSON_NAME]"
click at [998, 680] on div "ED [PERSON_NAME]" at bounding box center [1197, 691] width 566 height 31
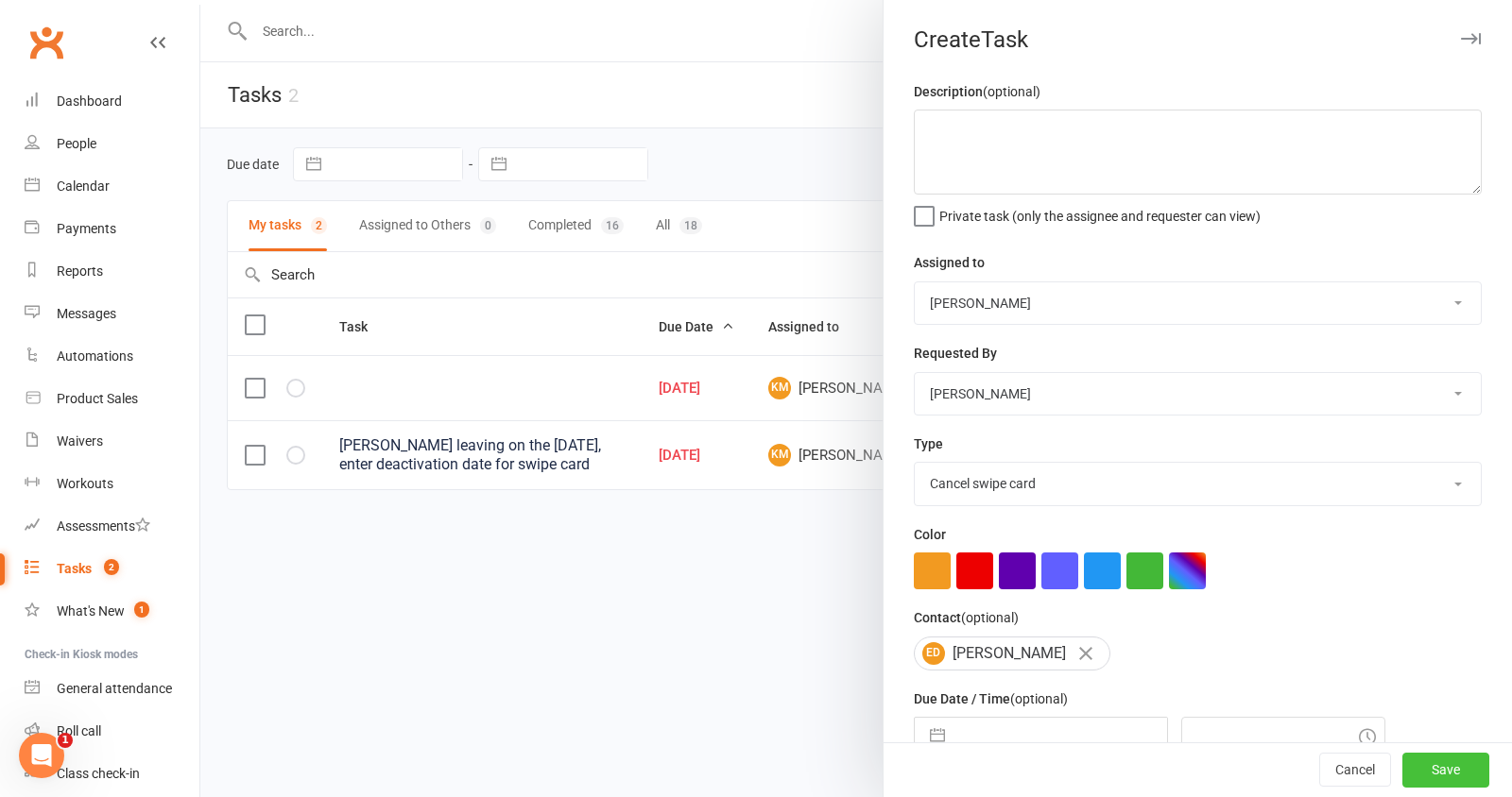
click at [1421, 763] on button "Save" at bounding box center [1446, 770] width 87 height 34
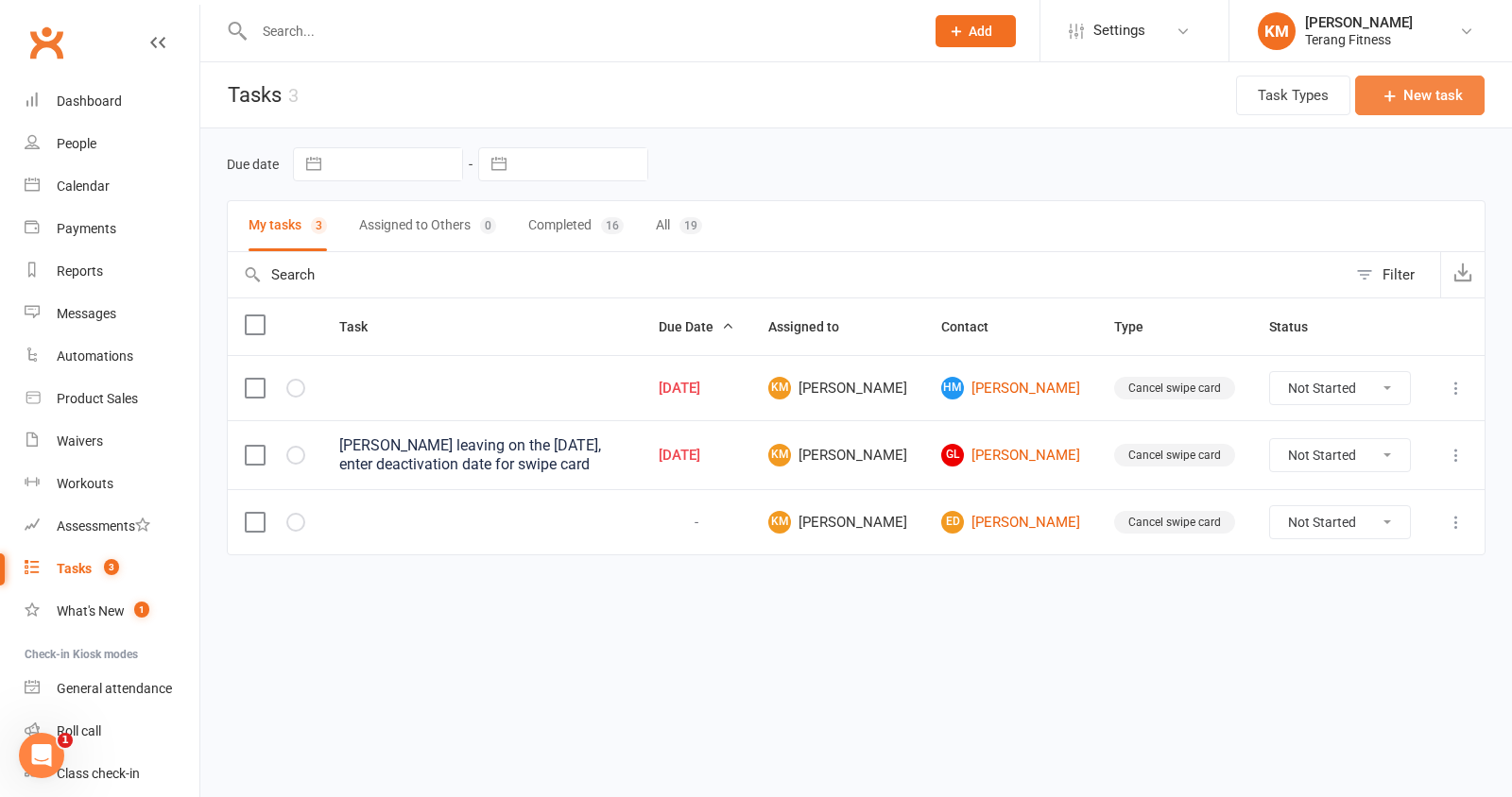
click at [1441, 91] on button "New task" at bounding box center [1419, 96] width 129 height 39
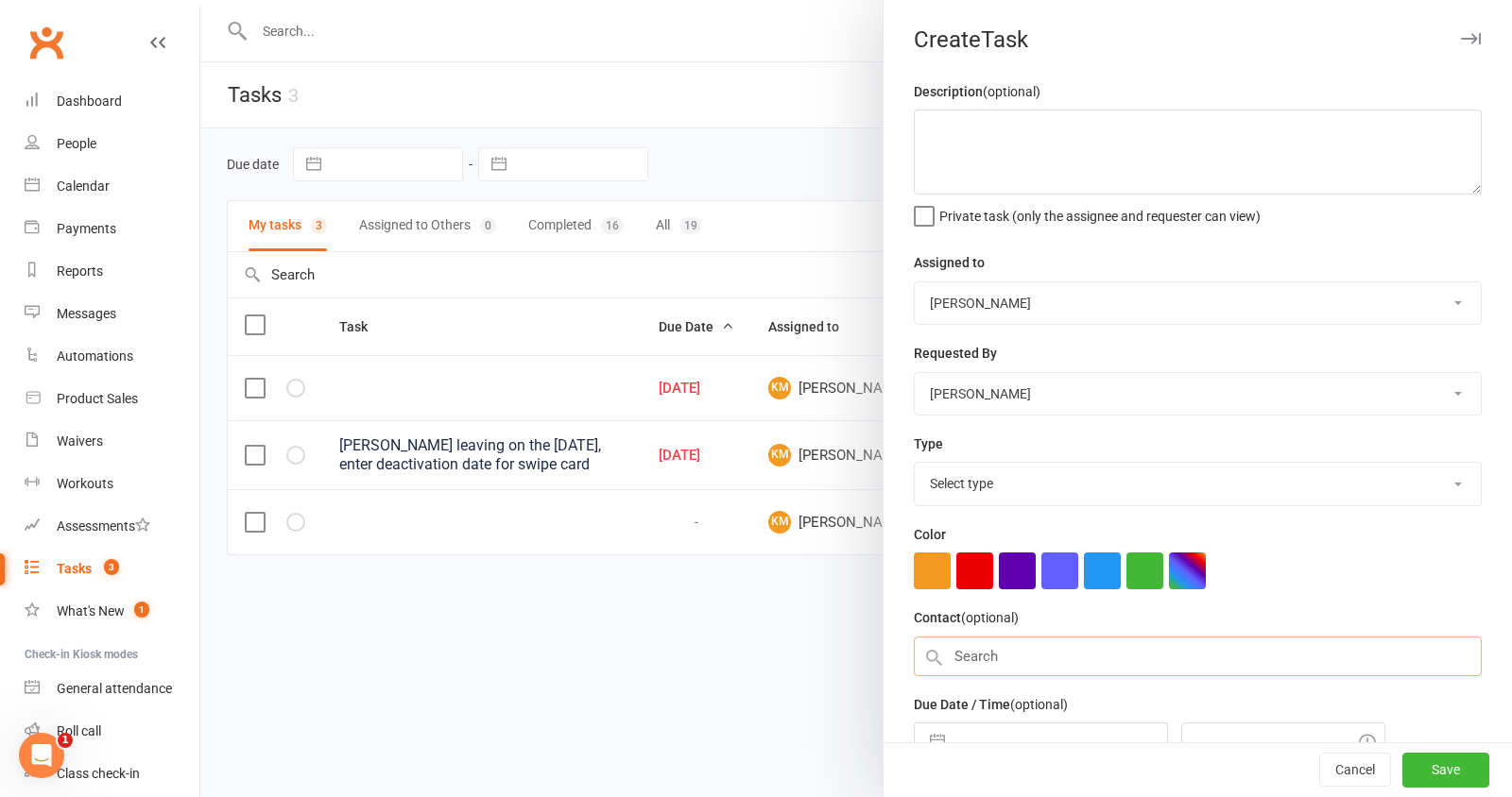
click at [968, 649] on input "text" at bounding box center [1197, 656] width 567 height 39
type input "f"
type input "rod"
click at [978, 718] on div "[PERSON_NAME]" at bounding box center [1197, 722] width 566 height 31
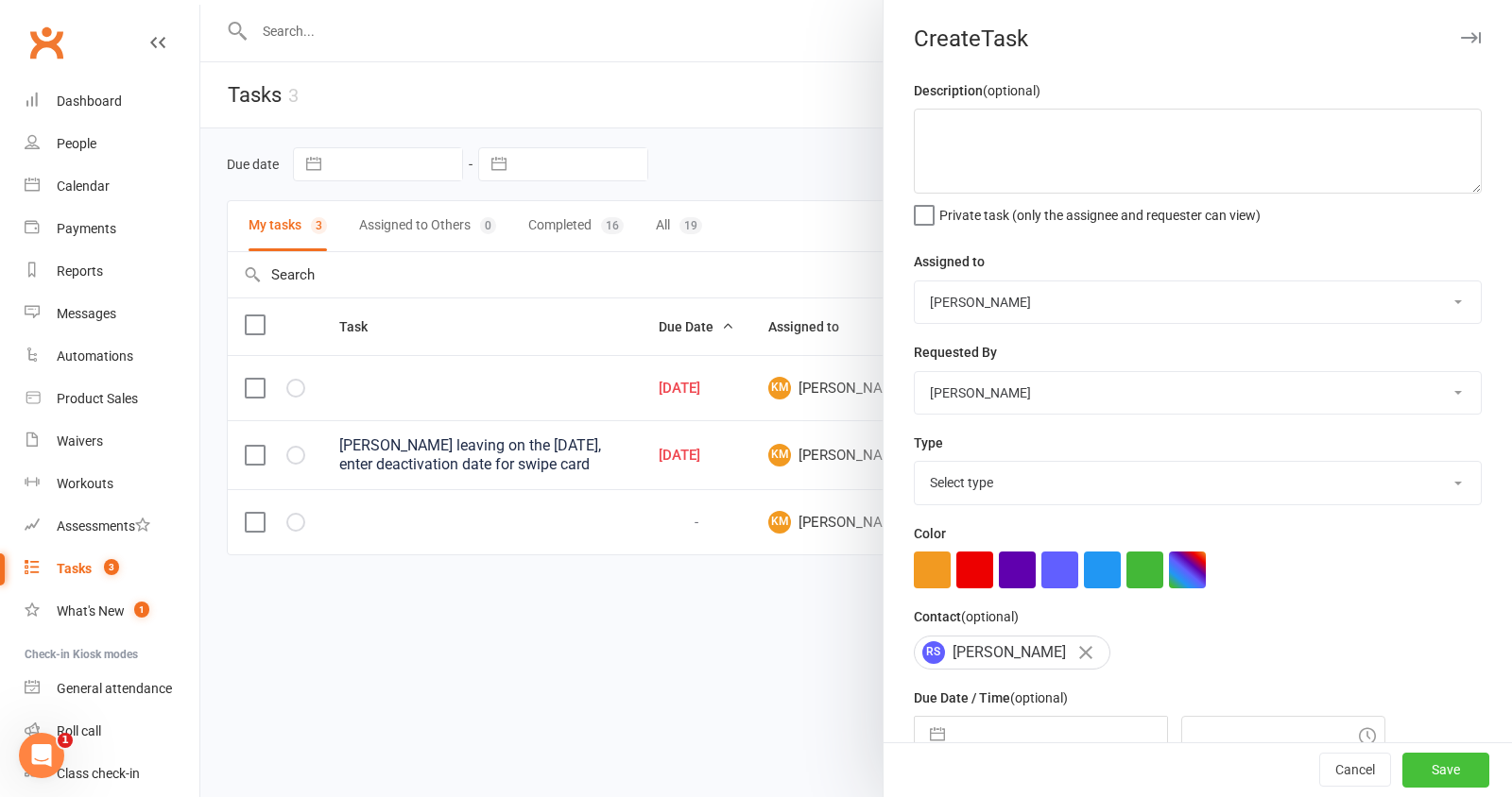
click at [1450, 771] on button "Save" at bounding box center [1446, 770] width 87 height 34
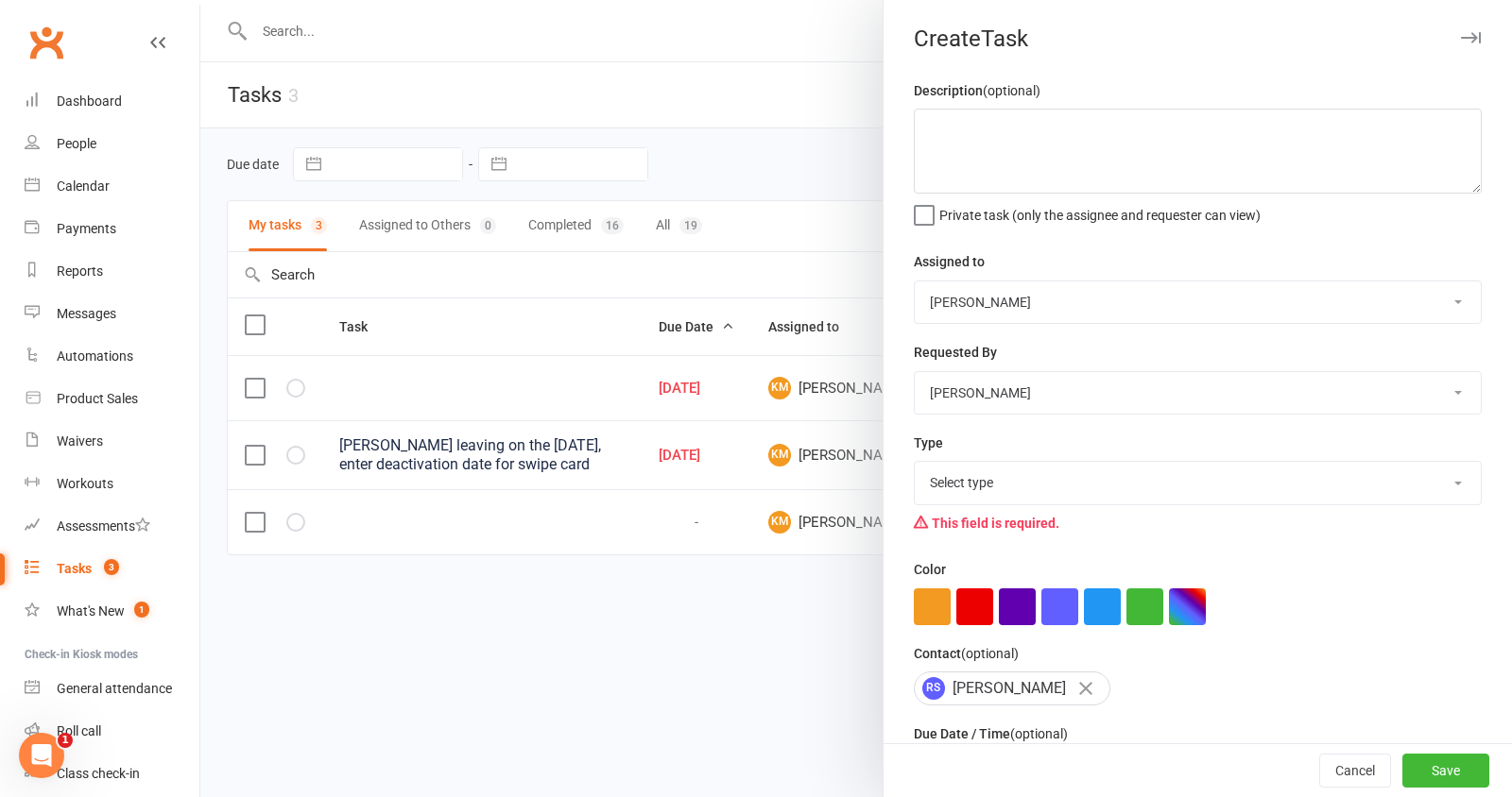
click at [1116, 485] on select "Select type Cancel swipe card E-mail Meeting Phone call Add new task type" at bounding box center [1197, 482] width 566 height 41
select select "35673"
click at [1446, 765] on button "Save" at bounding box center [1446, 770] width 87 height 34
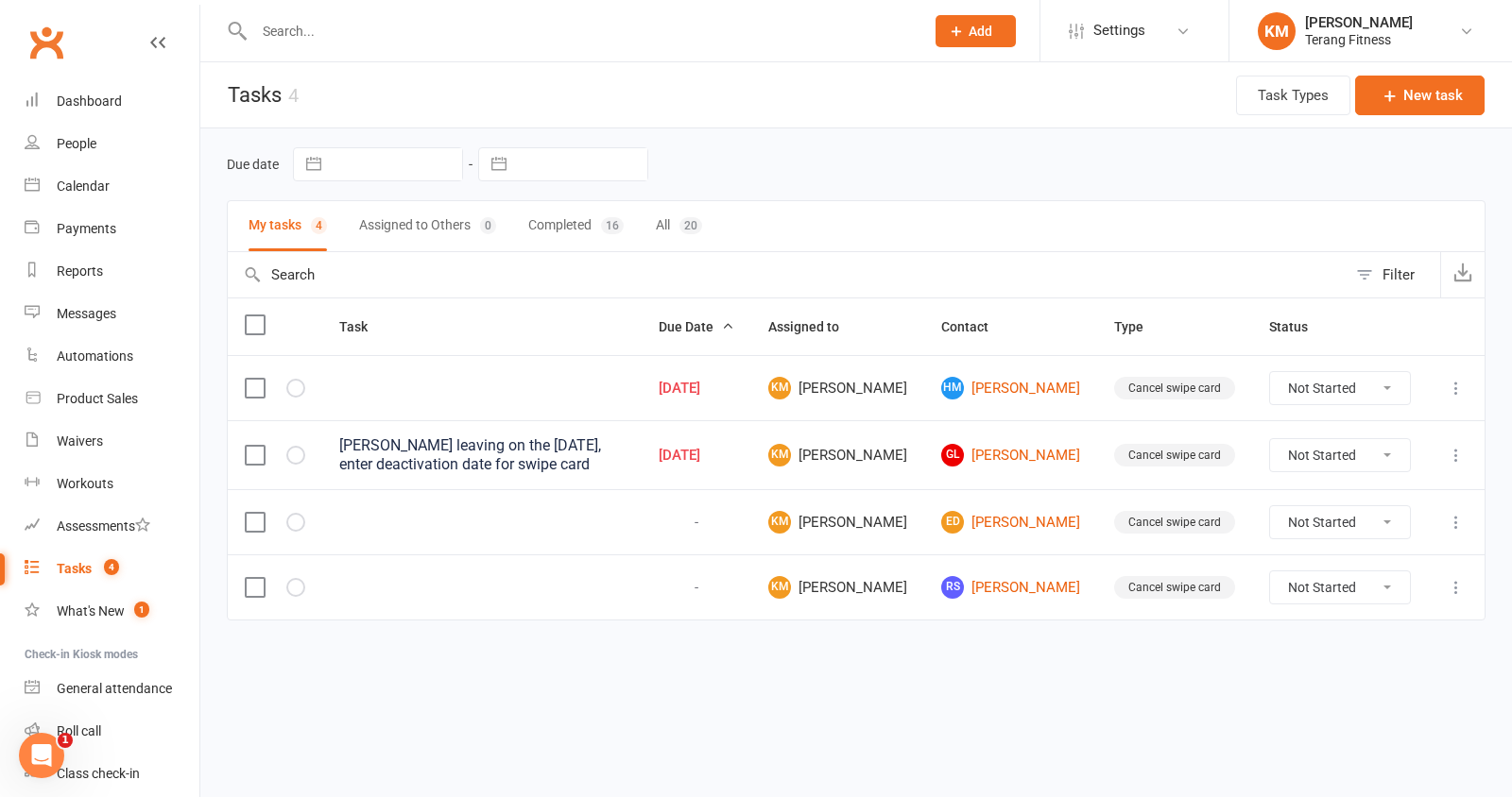
click at [309, 34] on input "text" at bounding box center [579, 31] width 662 height 27
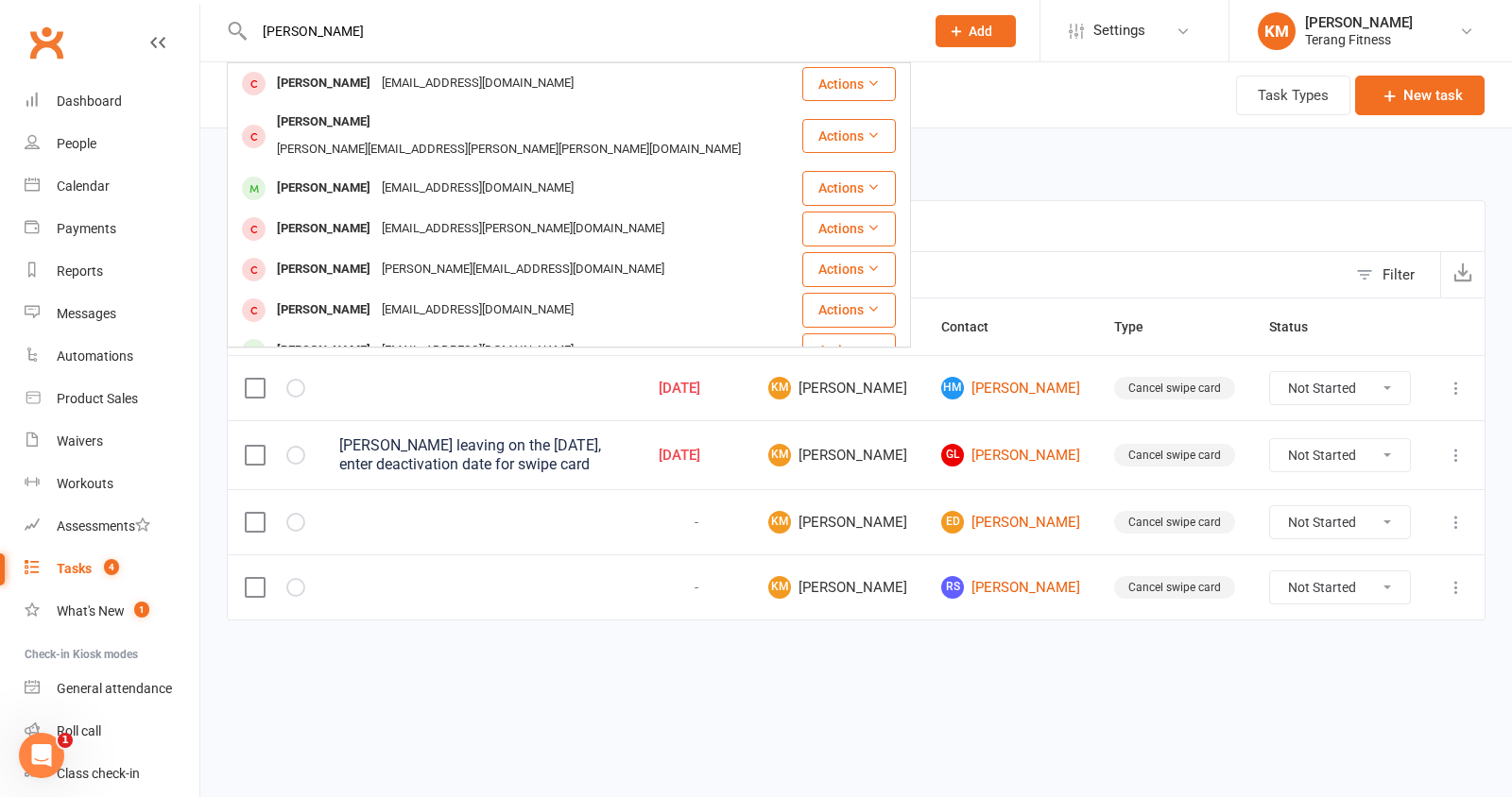
type input "[PERSON_NAME]"
